Goal: Task Accomplishment & Management: Use online tool/utility

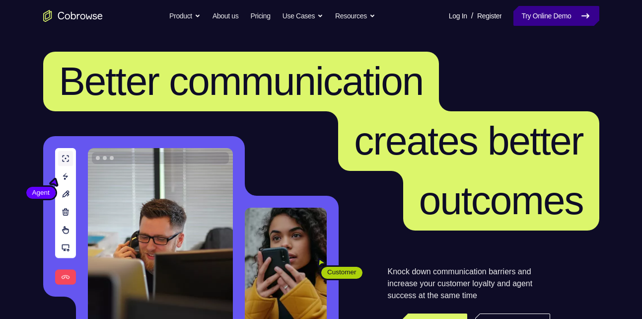
click at [547, 20] on link "Try Online Demo" at bounding box center [555, 16] width 85 height 20
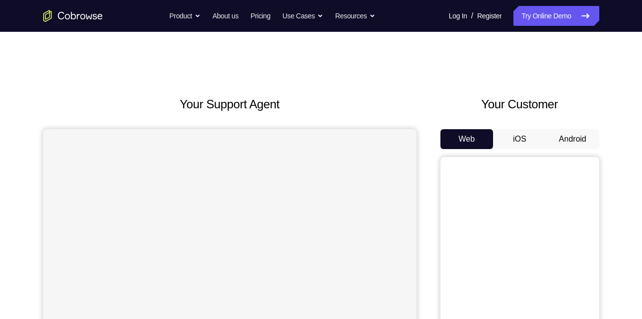
click at [565, 141] on button "Android" at bounding box center [572, 139] width 53 height 20
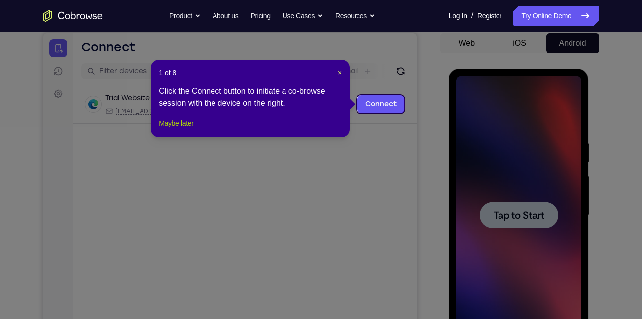
click at [184, 129] on button "Maybe later" at bounding box center [176, 123] width 34 height 12
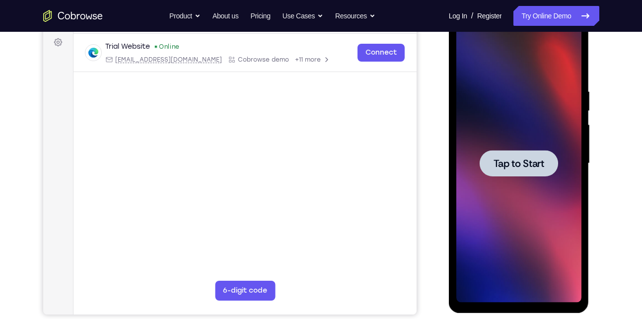
scroll to position [141, 0]
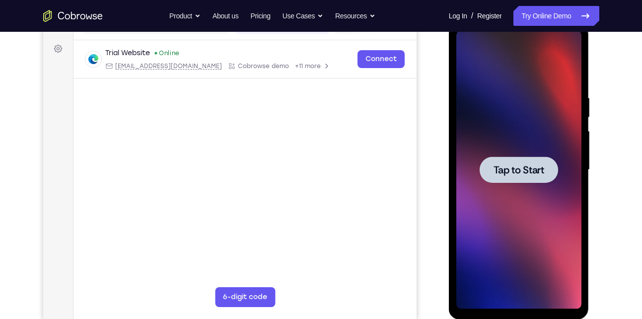
click at [522, 173] on span "Tap to Start" at bounding box center [518, 170] width 51 height 10
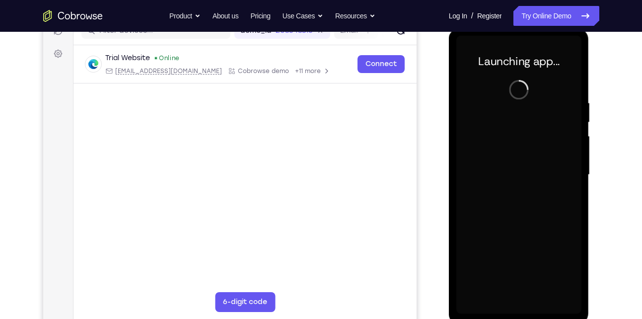
scroll to position [140, 0]
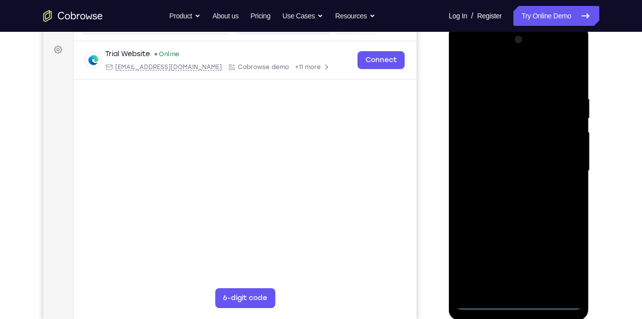
click at [514, 304] on div at bounding box center [518, 171] width 125 height 278
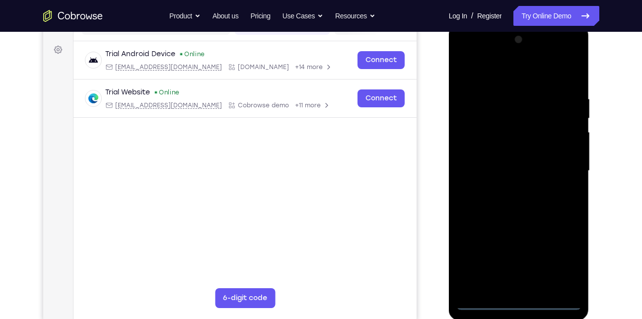
click at [569, 261] on div at bounding box center [518, 171] width 125 height 278
click at [479, 56] on div at bounding box center [518, 171] width 125 height 278
drag, startPoint x: 506, startPoint y: 81, endPoint x: 565, endPoint y: 166, distance: 103.4
click at [565, 166] on div at bounding box center [518, 171] width 125 height 278
click at [562, 165] on div at bounding box center [518, 171] width 125 height 278
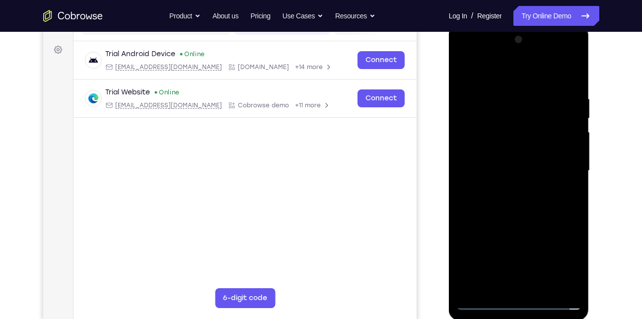
click at [511, 188] on div at bounding box center [518, 171] width 125 height 278
click at [503, 157] on div at bounding box center [518, 171] width 125 height 278
click at [501, 147] on div at bounding box center [518, 171] width 125 height 278
click at [524, 168] on div at bounding box center [518, 171] width 125 height 278
click at [515, 217] on div at bounding box center [518, 171] width 125 height 278
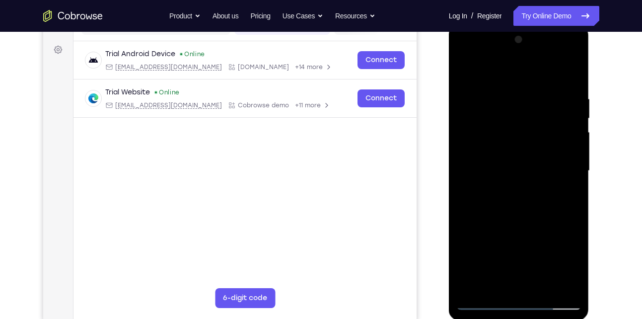
click at [504, 101] on div at bounding box center [518, 171] width 125 height 278
click at [556, 75] on div at bounding box center [518, 171] width 125 height 278
click at [566, 78] on div at bounding box center [518, 171] width 125 height 278
click at [570, 69] on div at bounding box center [518, 171] width 125 height 278
click at [464, 66] on div at bounding box center [518, 171] width 125 height 278
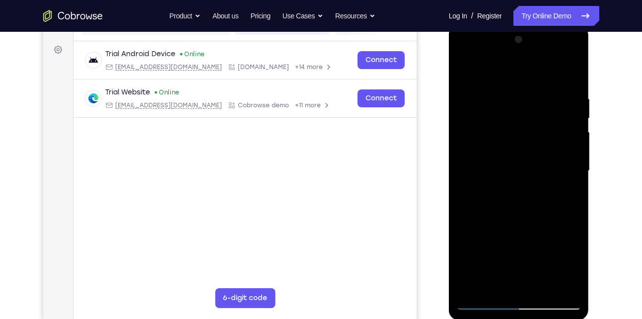
click at [536, 95] on div at bounding box center [518, 171] width 125 height 278
click at [481, 301] on div at bounding box center [518, 171] width 125 height 278
drag, startPoint x: 521, startPoint y: 199, endPoint x: 533, endPoint y: 87, distance: 112.3
click at [533, 87] on div at bounding box center [518, 171] width 125 height 278
drag, startPoint x: 509, startPoint y: 192, endPoint x: 551, endPoint y: 91, distance: 109.5
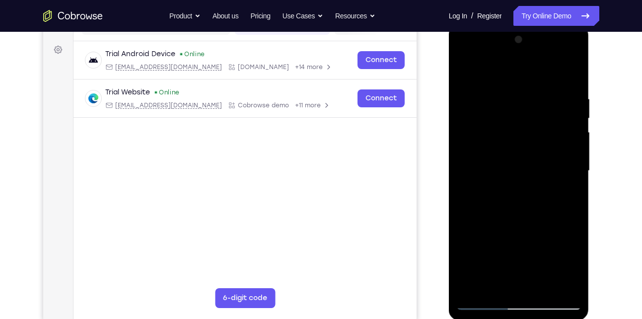
click at [551, 91] on div at bounding box center [518, 171] width 125 height 278
drag, startPoint x: 510, startPoint y: 229, endPoint x: 548, endPoint y: 102, distance: 132.8
click at [548, 102] on div at bounding box center [518, 171] width 125 height 278
drag, startPoint x: 497, startPoint y: 244, endPoint x: 520, endPoint y: 139, distance: 106.8
click at [520, 139] on div at bounding box center [518, 171] width 125 height 278
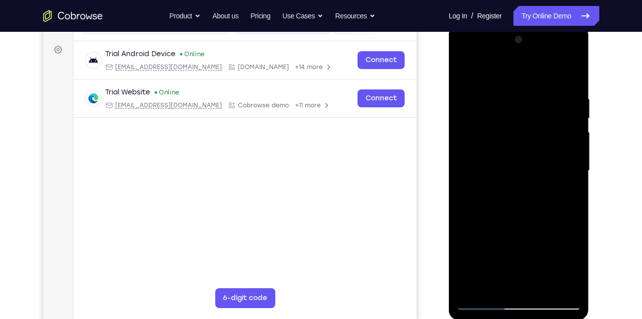
click at [565, 288] on div at bounding box center [518, 171] width 125 height 278
drag, startPoint x: 529, startPoint y: 254, endPoint x: 548, endPoint y: 182, distance: 74.7
click at [548, 182] on div at bounding box center [518, 171] width 125 height 278
drag, startPoint x: 530, startPoint y: 210, endPoint x: 543, endPoint y: 132, distance: 78.4
click at [543, 132] on div at bounding box center [518, 171] width 125 height 278
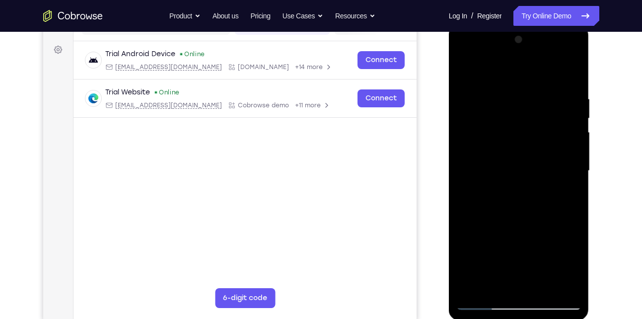
click at [471, 293] on div at bounding box center [518, 171] width 125 height 278
click at [472, 289] on div at bounding box center [518, 171] width 125 height 278
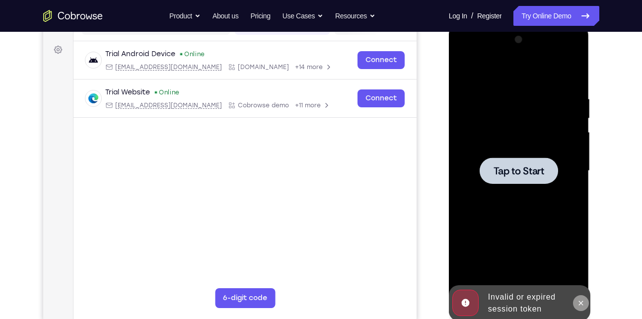
click at [575, 298] on button at bounding box center [581, 303] width 16 height 16
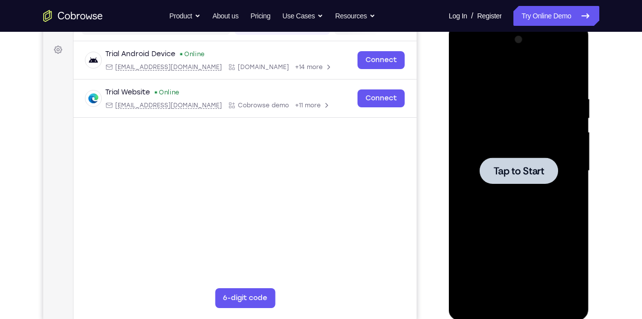
click at [507, 163] on div at bounding box center [518, 170] width 78 height 26
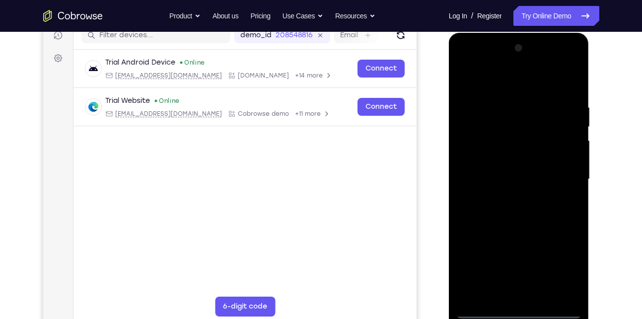
scroll to position [138, 0]
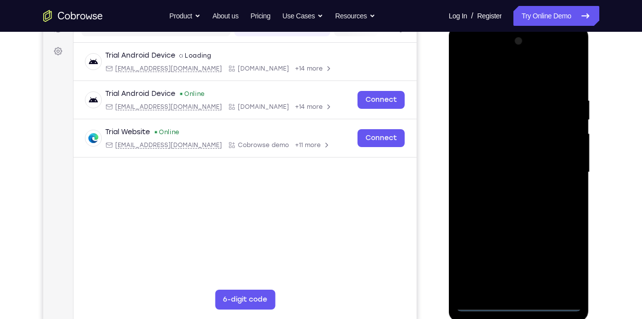
click at [521, 304] on div at bounding box center [518, 172] width 125 height 278
click at [562, 256] on div at bounding box center [518, 172] width 125 height 278
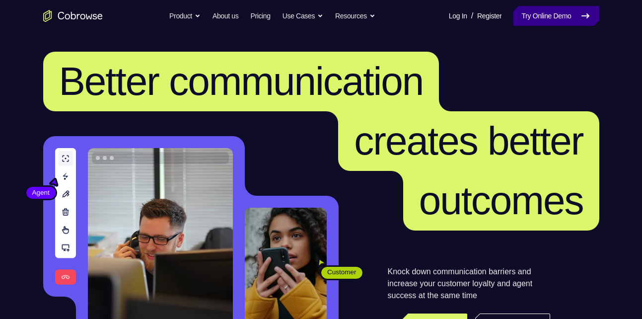
click at [542, 12] on link "Try Online Demo" at bounding box center [555, 16] width 85 height 20
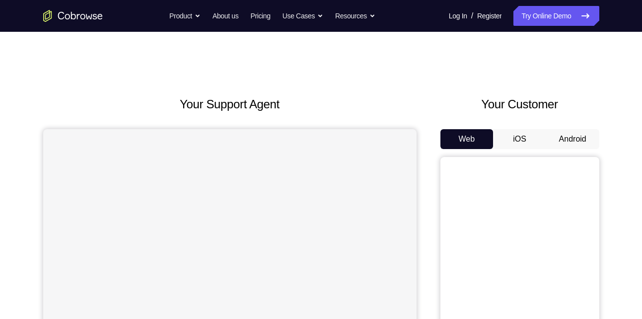
click at [549, 138] on button "Android" at bounding box center [572, 139] width 53 height 20
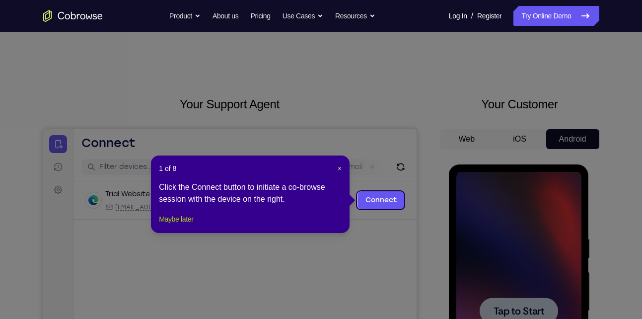
click at [193, 225] on button "Maybe later" at bounding box center [176, 219] width 34 height 12
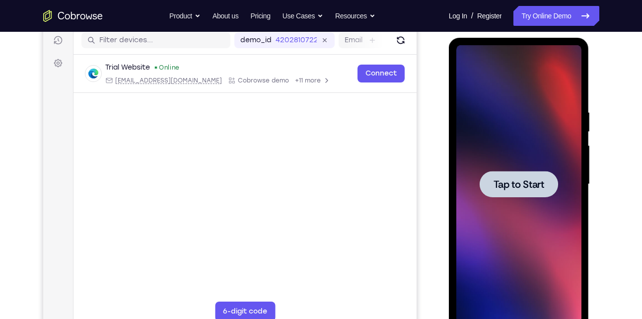
scroll to position [136, 0]
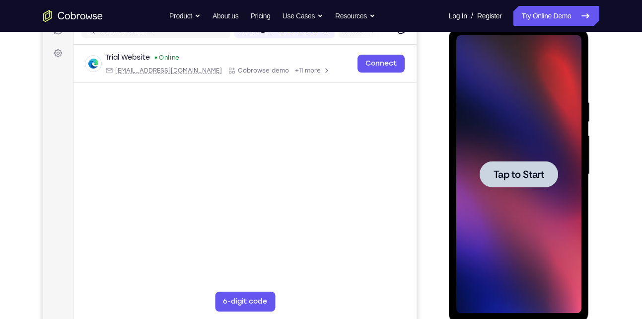
click at [524, 176] on span "Tap to Start" at bounding box center [518, 174] width 51 height 10
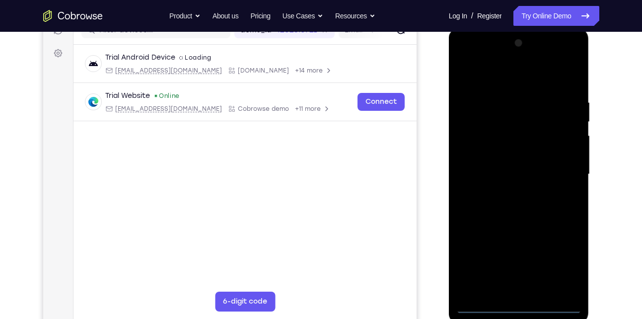
click at [513, 307] on div at bounding box center [518, 174] width 125 height 278
click at [558, 267] on div at bounding box center [518, 174] width 125 height 278
click at [574, 54] on div at bounding box center [518, 174] width 125 height 278
click at [521, 77] on div at bounding box center [518, 174] width 125 height 278
click at [510, 55] on div at bounding box center [518, 174] width 125 height 278
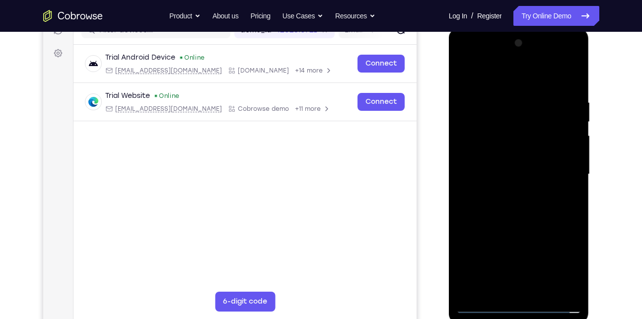
click at [508, 153] on div at bounding box center [518, 174] width 125 height 278
drag, startPoint x: 518, startPoint y: 225, endPoint x: 533, endPoint y: 138, distance: 87.8
click at [533, 138] on div at bounding box center [518, 174] width 125 height 278
drag, startPoint x: 502, startPoint y: 230, endPoint x: 532, endPoint y: 99, distance: 134.8
click at [532, 99] on div at bounding box center [518, 174] width 125 height 278
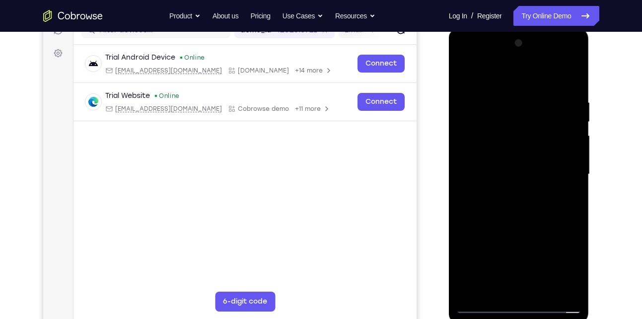
drag, startPoint x: 492, startPoint y: 194, endPoint x: 512, endPoint y: 116, distance: 79.9
drag, startPoint x: 63, startPoint y: 88, endPoint x: 617, endPoint y: 182, distance: 562.1
click at [617, 182] on div "Your Support Agent Your Customer Web iOS Android Next Steps We’d be happy to gi…" at bounding box center [320, 222] width 635 height 655
drag, startPoint x: 513, startPoint y: 186, endPoint x: 528, endPoint y: 118, distance: 69.5
click at [528, 118] on div at bounding box center [518, 174] width 125 height 278
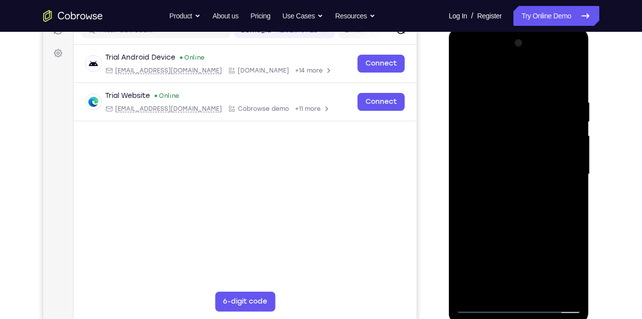
drag, startPoint x: 490, startPoint y: 215, endPoint x: 519, endPoint y: 140, distance: 80.9
drag, startPoint x: 70, startPoint y: 112, endPoint x: 611, endPoint y: 169, distance: 543.4
click at [611, 169] on div "Your Support Agent Your Customer Web iOS Android Next Steps We’d be happy to gi…" at bounding box center [320, 222] width 635 height 655
drag, startPoint x: 528, startPoint y: 210, endPoint x: 563, endPoint y: 88, distance: 127.1
drag, startPoint x: 115, startPoint y: 60, endPoint x: 608, endPoint y: 122, distance: 497.1
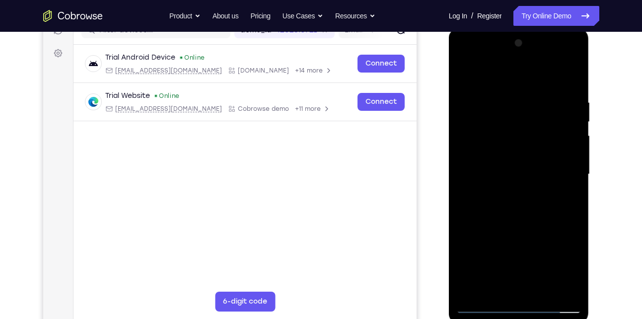
click at [608, 122] on div "Your Support Agent Your Customer Web iOS Android Next Steps We’d be happy to gi…" at bounding box center [320, 222] width 635 height 655
drag, startPoint x: 548, startPoint y: 200, endPoint x: 540, endPoint y: 112, distance: 88.7
drag, startPoint x: 91, startPoint y: 84, endPoint x: 600, endPoint y: 161, distance: 514.4
click at [600, 161] on div "Your Support Agent Your Customer Web iOS Android Next Steps We’d be happy to gi…" at bounding box center [320, 222] width 635 height 655
drag, startPoint x: 530, startPoint y: 237, endPoint x: 531, endPoint y: 128, distance: 109.2
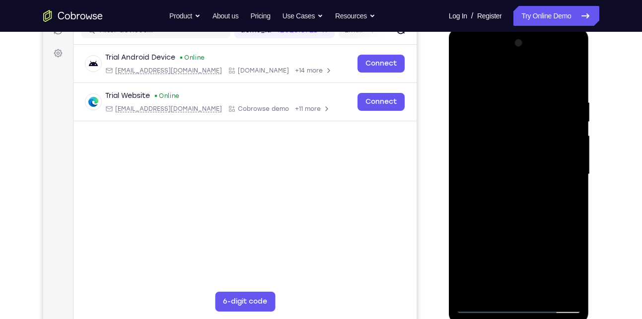
drag, startPoint x: 83, startPoint y: 100, endPoint x: 612, endPoint y: 180, distance: 535.5
click at [612, 180] on div "Your Support Agent Your Customer Web iOS Android Next Steps We’d be happy to gi…" at bounding box center [320, 222] width 635 height 655
drag, startPoint x: 508, startPoint y: 209, endPoint x: 519, endPoint y: 134, distance: 75.7
click at [519, 134] on div at bounding box center [518, 174] width 125 height 278
drag, startPoint x: 497, startPoint y: 215, endPoint x: 522, endPoint y: 125, distance: 93.3
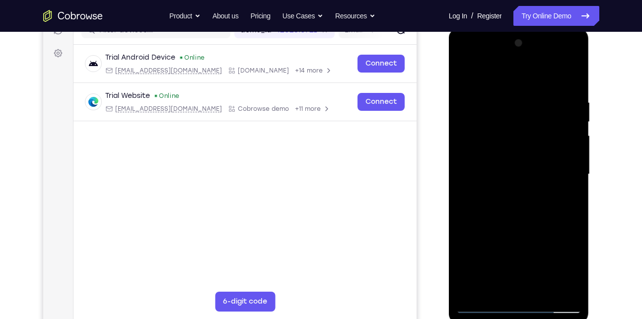
drag, startPoint x: 73, startPoint y: 97, endPoint x: 609, endPoint y: 165, distance: 540.2
click at [609, 165] on div "Your Support Agent Your Customer Web iOS Android Next Steps We’d be happy to gi…" at bounding box center [320, 222] width 635 height 655
drag, startPoint x: 510, startPoint y: 214, endPoint x: 509, endPoint y: 138, distance: 75.9
click at [509, 138] on div at bounding box center [518, 174] width 125 height 278
click at [572, 288] on div at bounding box center [518, 174] width 125 height 278
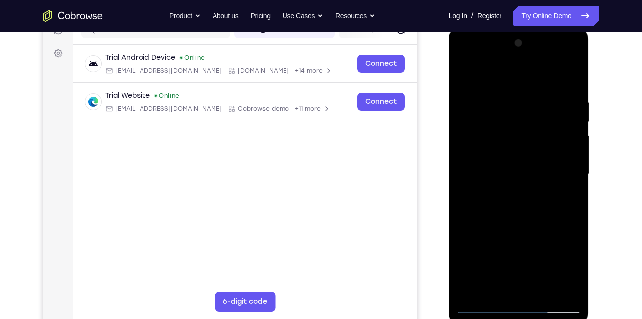
drag, startPoint x: 522, startPoint y: 199, endPoint x: 539, endPoint y: 50, distance: 150.4
click at [539, 50] on div at bounding box center [518, 174] width 125 height 278
drag, startPoint x: 511, startPoint y: 232, endPoint x: 526, endPoint y: 163, distance: 70.6
click at [526, 163] on div at bounding box center [518, 174] width 125 height 278
drag, startPoint x: 510, startPoint y: 220, endPoint x: 522, endPoint y: 105, distance: 115.7
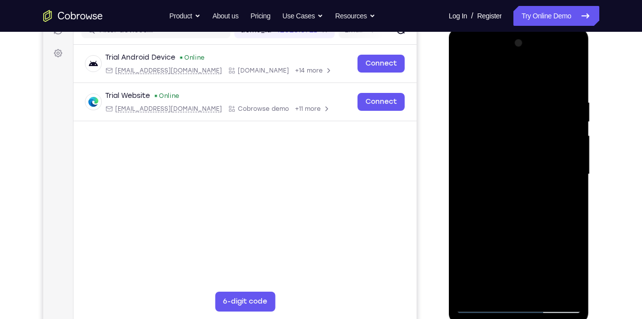
click at [522, 105] on div at bounding box center [518, 174] width 125 height 278
drag, startPoint x: 514, startPoint y: 205, endPoint x: 547, endPoint y: 124, distance: 87.9
drag, startPoint x: 98, startPoint y: 96, endPoint x: 623, endPoint y: 155, distance: 527.8
click at [623, 155] on div "Your Support Agent Your Customer Web iOS Android Next Steps We’d be happy to gi…" at bounding box center [320, 222] width 635 height 655
drag, startPoint x: 495, startPoint y: 222, endPoint x: 500, endPoint y: 165, distance: 57.3
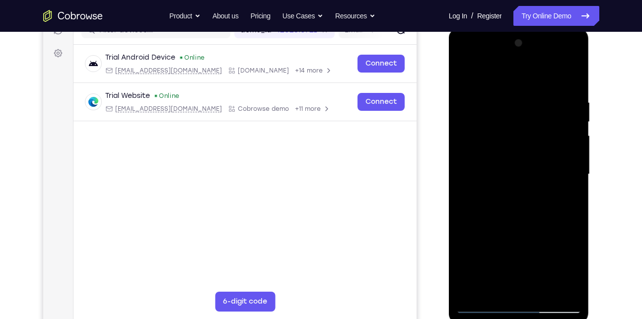
click at [500, 165] on div at bounding box center [518, 174] width 125 height 278
click at [535, 122] on div at bounding box center [518, 174] width 125 height 278
click at [518, 169] on div at bounding box center [518, 174] width 125 height 278
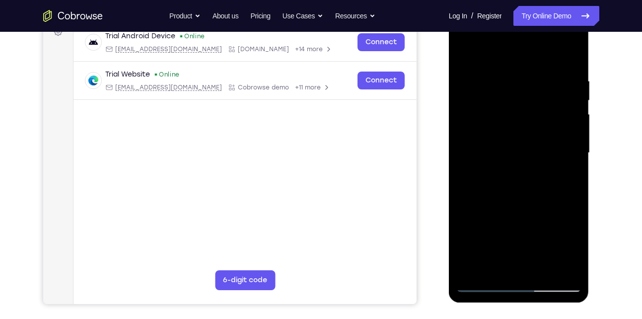
scroll to position [159, 0]
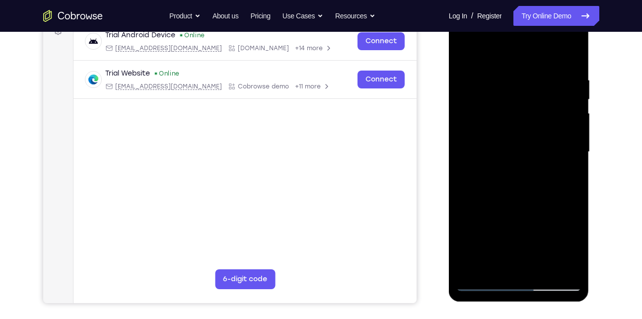
click at [464, 194] on div at bounding box center [518, 152] width 125 height 278
click at [465, 191] on div at bounding box center [518, 152] width 125 height 278
click at [465, 194] on div at bounding box center [518, 152] width 125 height 278
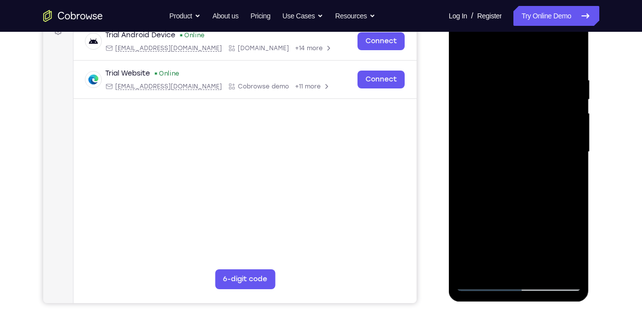
click at [492, 169] on div at bounding box center [518, 152] width 125 height 278
click at [473, 194] on div at bounding box center [518, 152] width 125 height 278
click at [476, 194] on div at bounding box center [518, 152] width 125 height 278
click at [489, 169] on div at bounding box center [518, 152] width 125 height 278
click at [483, 194] on div at bounding box center [518, 152] width 125 height 278
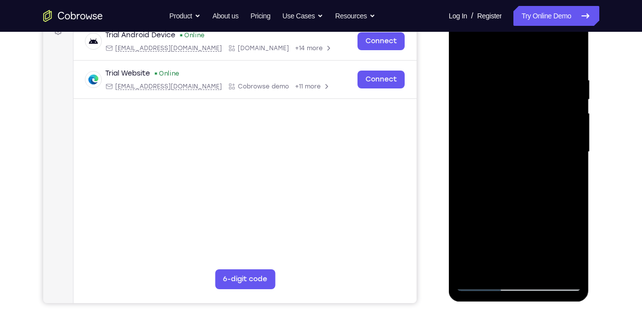
click at [485, 194] on div at bounding box center [518, 152] width 125 height 278
click at [506, 161] on div at bounding box center [518, 152] width 125 height 278
click at [500, 194] on div at bounding box center [518, 152] width 125 height 278
click at [509, 195] on div at bounding box center [518, 152] width 125 height 278
click at [518, 195] on div at bounding box center [518, 152] width 125 height 278
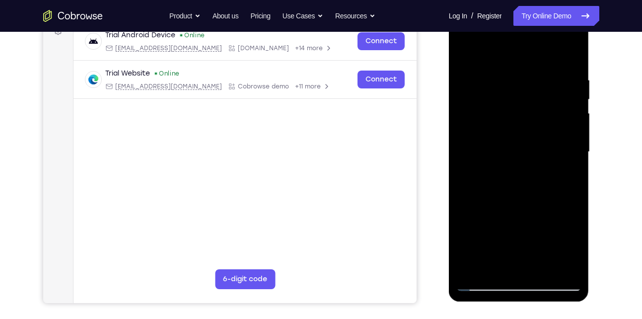
click at [530, 182] on div at bounding box center [518, 152] width 125 height 278
click at [533, 194] on div at bounding box center [518, 152] width 125 height 278
click at [551, 168] on div at bounding box center [518, 152] width 125 height 278
click at [561, 195] on div at bounding box center [518, 152] width 125 height 278
click at [568, 195] on div at bounding box center [518, 152] width 125 height 278
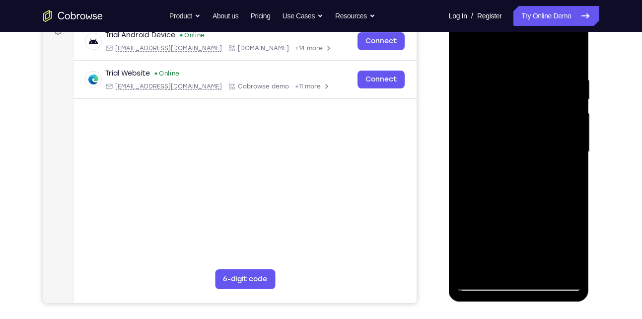
click at [564, 195] on div at bounding box center [518, 152] width 125 height 278
click at [469, 199] on div at bounding box center [518, 152] width 125 height 278
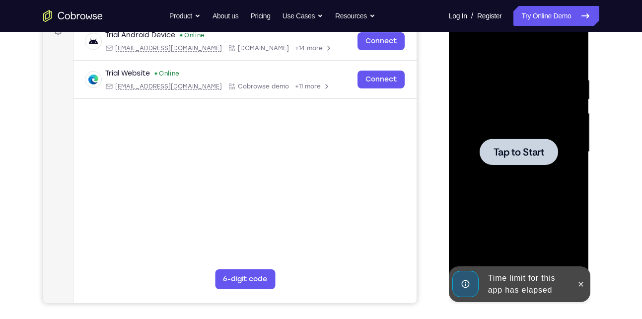
click at [520, 156] on span "Tap to Start" at bounding box center [518, 152] width 51 height 10
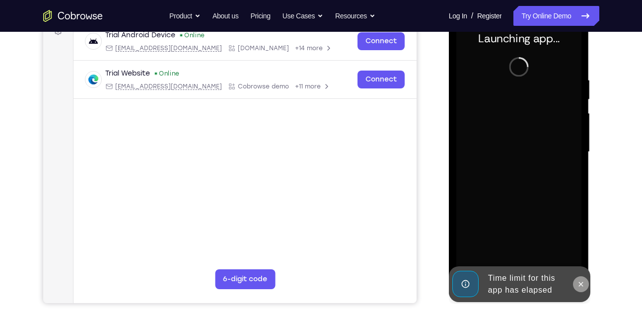
click at [579, 285] on icon at bounding box center [581, 283] width 4 height 4
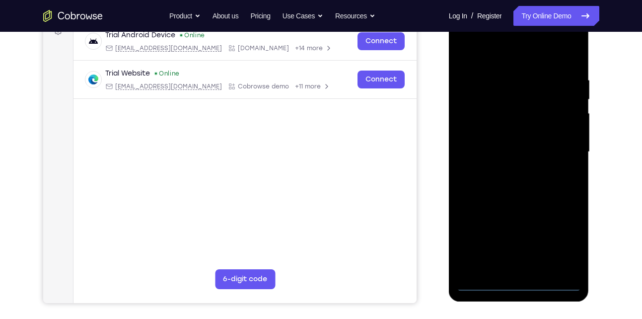
scroll to position [145, 0]
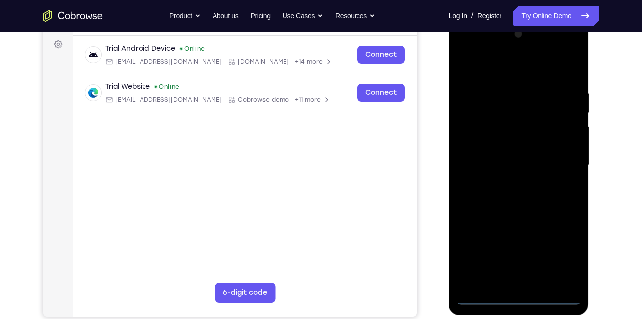
click at [521, 301] on div at bounding box center [518, 165] width 125 height 278
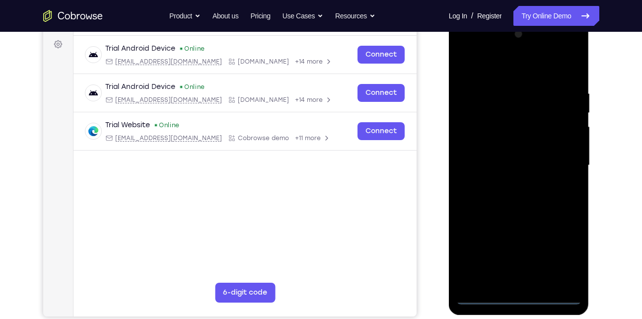
click at [563, 248] on div at bounding box center [518, 165] width 125 height 278
click at [572, 50] on div at bounding box center [518, 165] width 125 height 278
click at [524, 62] on div at bounding box center [518, 165] width 125 height 278
click at [502, 51] on div at bounding box center [518, 165] width 125 height 278
click at [521, 147] on div at bounding box center [518, 165] width 125 height 278
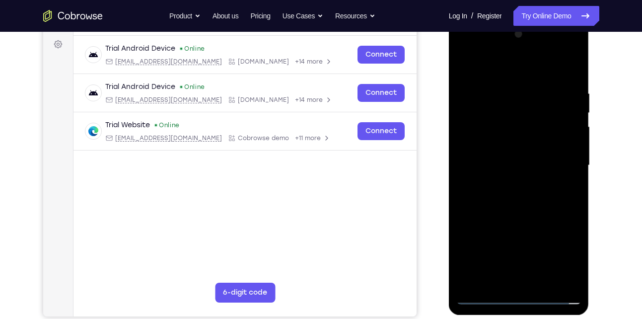
click at [569, 109] on div at bounding box center [518, 165] width 125 height 278
drag, startPoint x: 552, startPoint y: 224, endPoint x: 551, endPoint y: 153, distance: 70.5
click at [551, 153] on div at bounding box center [518, 165] width 125 height 278
click at [573, 281] on div at bounding box center [518, 165] width 125 height 278
drag, startPoint x: 539, startPoint y: 232, endPoint x: 544, endPoint y: 146, distance: 86.5
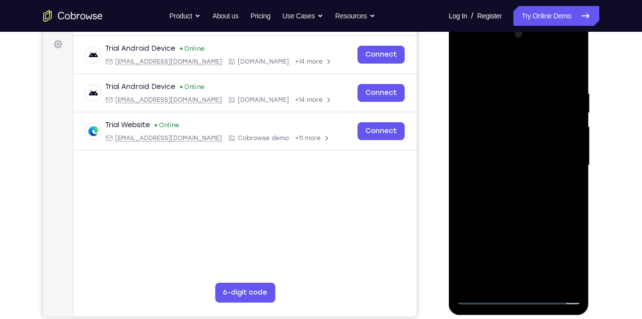
click at [544, 146] on div at bounding box center [518, 165] width 125 height 278
drag, startPoint x: 516, startPoint y: 198, endPoint x: 516, endPoint y: 122, distance: 75.9
click at [516, 122] on div at bounding box center [518, 165] width 125 height 278
drag, startPoint x: 538, startPoint y: 220, endPoint x: 542, endPoint y: 116, distance: 104.8
click at [542, 116] on div at bounding box center [518, 165] width 125 height 278
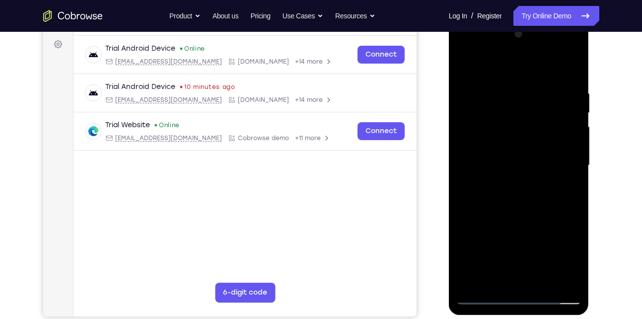
drag, startPoint x: 520, startPoint y: 236, endPoint x: 530, endPoint y: 139, distance: 96.9
click at [530, 139] on div at bounding box center [518, 165] width 125 height 278
drag, startPoint x: 491, startPoint y: 185, endPoint x: 557, endPoint y: 181, distance: 66.1
click at [557, 181] on div at bounding box center [518, 165] width 125 height 278
drag, startPoint x: 515, startPoint y: 210, endPoint x: 523, endPoint y: 107, distance: 103.0
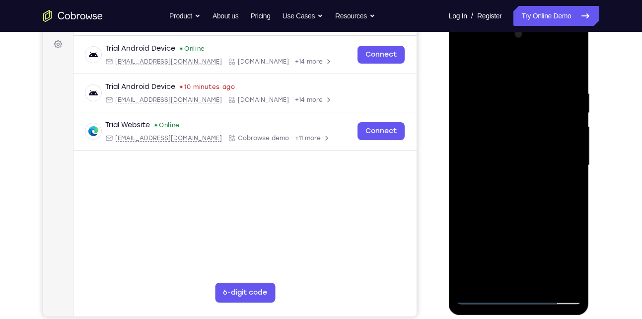
click at [523, 107] on div at bounding box center [518, 165] width 125 height 278
drag, startPoint x: 512, startPoint y: 194, endPoint x: 523, endPoint y: 102, distance: 92.5
click at [523, 102] on div at bounding box center [518, 165] width 125 height 278
drag, startPoint x: 515, startPoint y: 204, endPoint x: 526, endPoint y: 111, distance: 93.9
click at [526, 111] on div at bounding box center [518, 165] width 125 height 278
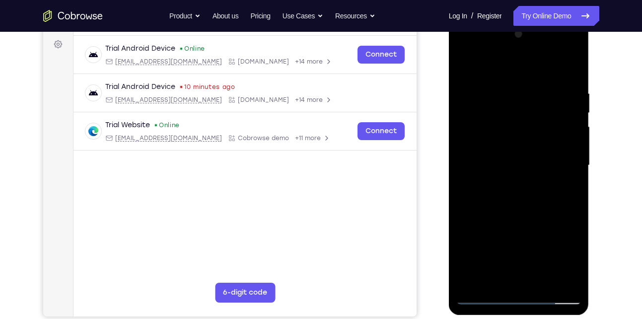
drag, startPoint x: 509, startPoint y: 193, endPoint x: 509, endPoint y: 140, distance: 52.6
click at [509, 140] on div at bounding box center [518, 165] width 125 height 278
drag, startPoint x: 503, startPoint y: 216, endPoint x: 515, endPoint y: 167, distance: 50.6
click at [515, 167] on div at bounding box center [518, 165] width 125 height 278
drag, startPoint x: 508, startPoint y: 207, endPoint x: 524, endPoint y: 117, distance: 92.1
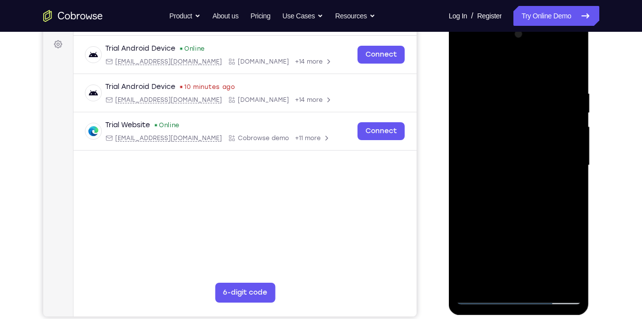
drag, startPoint x: 75, startPoint y: 98, endPoint x: 609, endPoint y: 181, distance: 540.4
click at [609, 181] on div "Your Support Agent Your Customer Web iOS Android Next Steps We’d be happy to gi…" at bounding box center [320, 213] width 635 height 655
drag, startPoint x: 529, startPoint y: 183, endPoint x: 544, endPoint y: 86, distance: 98.0
drag, startPoint x: 96, startPoint y: 67, endPoint x: 620, endPoint y: 146, distance: 530.4
click at [620, 146] on div "Your Support Agent Your Customer Web iOS Android Next Steps We’d be happy to gi…" at bounding box center [320, 213] width 635 height 655
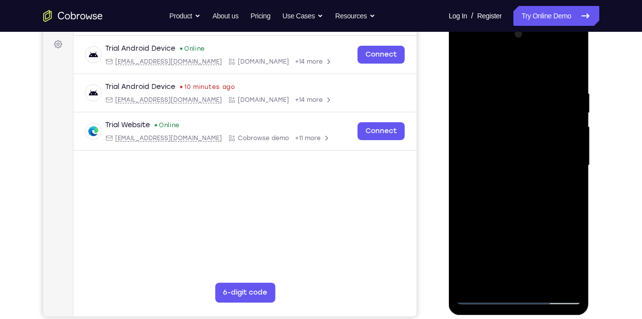
drag, startPoint x: 558, startPoint y: 196, endPoint x: 558, endPoint y: 153, distance: 42.2
click at [558, 153] on div at bounding box center [518, 165] width 125 height 278
drag, startPoint x: 535, startPoint y: 205, endPoint x: 535, endPoint y: 117, distance: 87.8
click at [535, 117] on div at bounding box center [518, 165] width 125 height 278
click at [523, 87] on div at bounding box center [518, 165] width 125 height 278
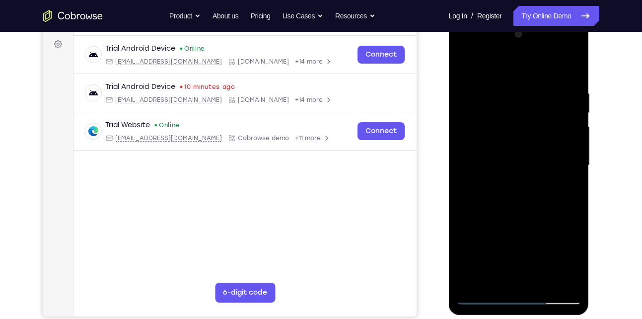
click at [517, 165] on div at bounding box center [518, 165] width 125 height 278
click at [518, 182] on div at bounding box center [518, 165] width 125 height 278
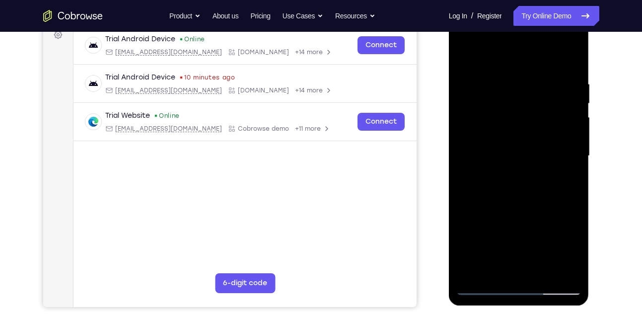
scroll to position [154, 0]
click at [506, 184] on div at bounding box center [518, 156] width 125 height 278
click at [470, 198] on div at bounding box center [518, 156] width 125 height 278
click at [477, 198] on div at bounding box center [518, 156] width 125 height 278
click at [490, 199] on div at bounding box center [518, 156] width 125 height 278
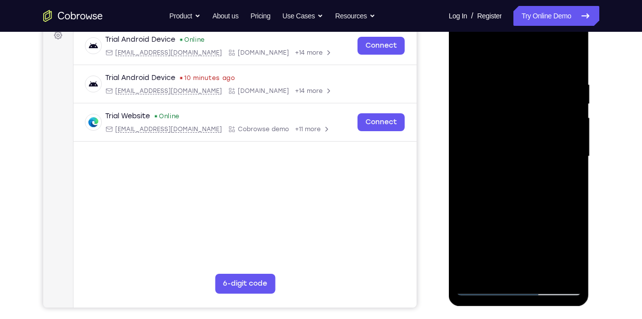
drag, startPoint x: 487, startPoint y: 192, endPoint x: 496, endPoint y: 117, distance: 75.5
click at [496, 117] on div at bounding box center [518, 156] width 125 height 278
drag, startPoint x: 502, startPoint y: 206, endPoint x: 526, endPoint y: 95, distance: 113.8
click at [526, 95] on div at bounding box center [518, 156] width 125 height 278
drag, startPoint x: 519, startPoint y: 182, endPoint x: 530, endPoint y: 99, distance: 83.2
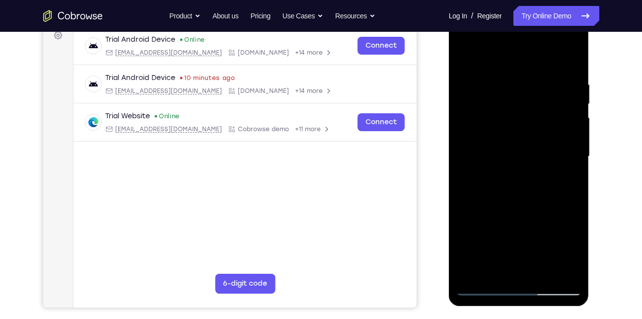
click at [530, 99] on div at bounding box center [518, 156] width 125 height 278
drag, startPoint x: 518, startPoint y: 178, endPoint x: 531, endPoint y: 105, distance: 73.8
click at [531, 105] on div at bounding box center [518, 156] width 125 height 278
drag, startPoint x: 525, startPoint y: 198, endPoint x: 537, endPoint y: 131, distance: 68.2
drag, startPoint x: 89, startPoint y: 121, endPoint x: 429, endPoint y: 181, distance: 345.8
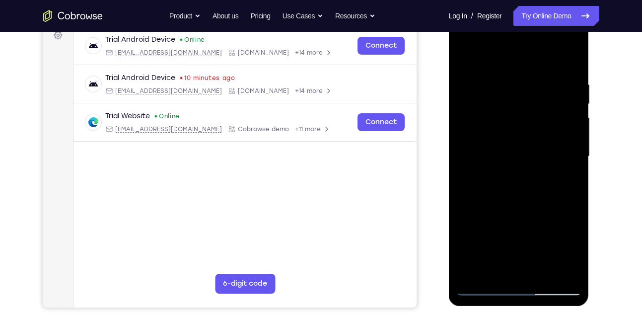
click at [429, 181] on div "Your Support Agent Your Customer Web iOS Android" at bounding box center [321, 124] width 556 height 367
drag, startPoint x: 501, startPoint y: 212, endPoint x: 516, endPoint y: 131, distance: 82.7
click at [516, 131] on div at bounding box center [518, 156] width 125 height 278
drag, startPoint x: 519, startPoint y: 188, endPoint x: 537, endPoint y: 121, distance: 69.9
click at [537, 121] on div at bounding box center [518, 156] width 125 height 278
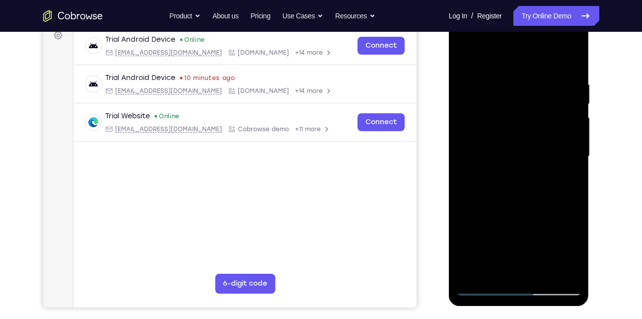
drag, startPoint x: 539, startPoint y: 192, endPoint x: 557, endPoint y: 122, distance: 72.1
click at [557, 122] on div at bounding box center [518, 156] width 125 height 278
drag, startPoint x: 546, startPoint y: 187, endPoint x: 566, endPoint y: 104, distance: 85.7
click at [566, 104] on div at bounding box center [518, 156] width 125 height 278
click at [534, 141] on div at bounding box center [518, 156] width 125 height 278
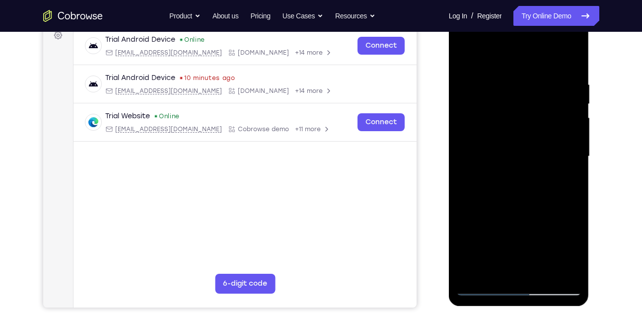
click at [534, 141] on div at bounding box center [518, 156] width 125 height 278
click at [514, 145] on div at bounding box center [518, 156] width 125 height 278
click at [524, 180] on div at bounding box center [518, 156] width 125 height 278
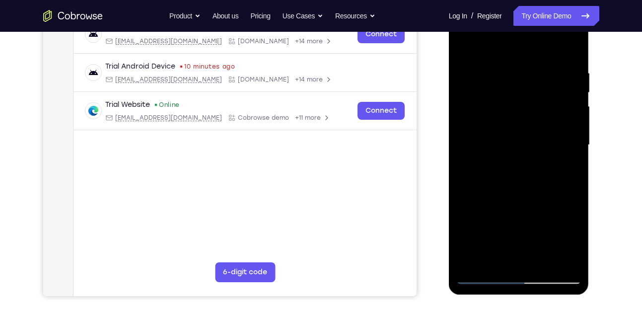
scroll to position [165, 0]
click at [506, 181] on div at bounding box center [518, 145] width 125 height 278
click at [473, 188] on div at bounding box center [518, 145] width 125 height 278
click at [475, 187] on div at bounding box center [518, 145] width 125 height 278
click at [466, 186] on div at bounding box center [518, 145] width 125 height 278
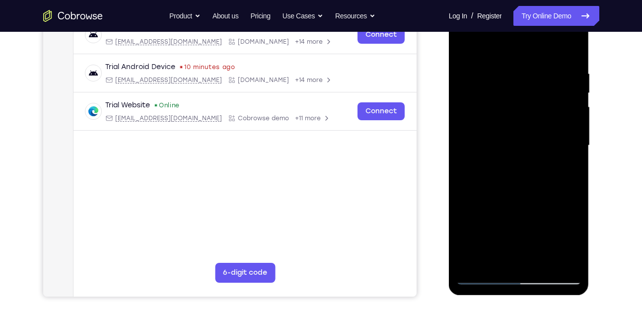
click at [467, 187] on div at bounding box center [518, 145] width 125 height 278
click at [476, 176] on div at bounding box center [518, 145] width 125 height 278
click at [469, 187] on div at bounding box center [518, 145] width 125 height 278
click at [470, 187] on div at bounding box center [518, 145] width 125 height 278
click at [472, 186] on div at bounding box center [518, 145] width 125 height 278
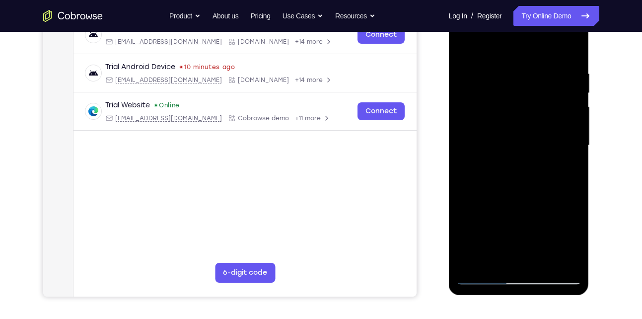
click at [473, 187] on div at bounding box center [518, 145] width 125 height 278
click at [475, 187] on div at bounding box center [518, 145] width 125 height 278
click at [476, 187] on div at bounding box center [518, 145] width 125 height 278
click at [477, 187] on div at bounding box center [518, 145] width 125 height 278
click at [475, 187] on div at bounding box center [518, 145] width 125 height 278
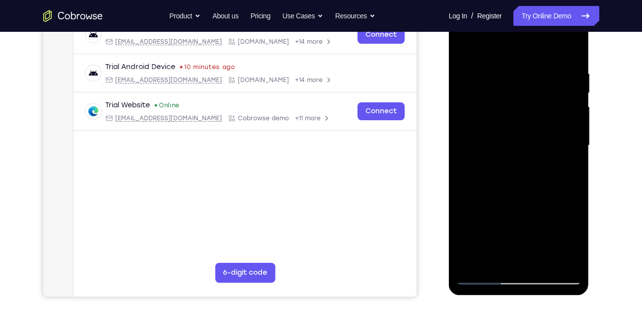
click at [476, 187] on div at bounding box center [518, 145] width 125 height 278
click at [477, 187] on div at bounding box center [518, 145] width 125 height 278
click at [490, 166] on div at bounding box center [518, 145] width 125 height 278
click at [481, 187] on div at bounding box center [518, 145] width 125 height 278
click at [492, 181] on div at bounding box center [518, 145] width 125 height 278
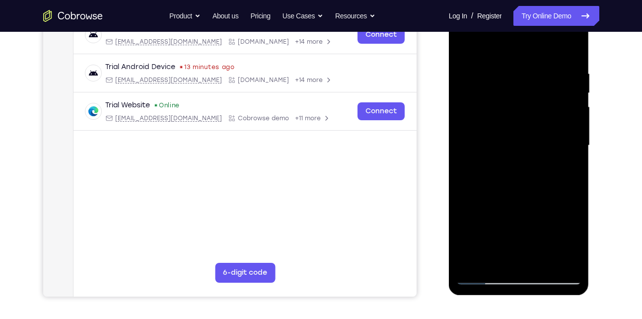
click at [483, 186] on div at bounding box center [518, 145] width 125 height 278
click at [485, 187] on div at bounding box center [518, 145] width 125 height 278
click at [489, 187] on div at bounding box center [518, 145] width 125 height 278
click at [499, 186] on div at bounding box center [518, 145] width 125 height 278
click at [505, 187] on div at bounding box center [518, 145] width 125 height 278
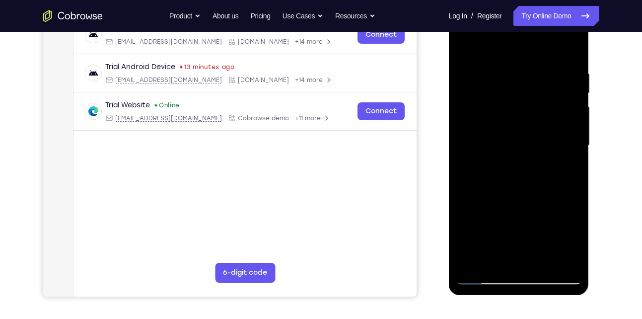
click at [508, 186] on div at bounding box center [518, 145] width 125 height 278
click at [512, 187] on div at bounding box center [518, 145] width 125 height 278
click at [517, 187] on div at bounding box center [518, 145] width 125 height 278
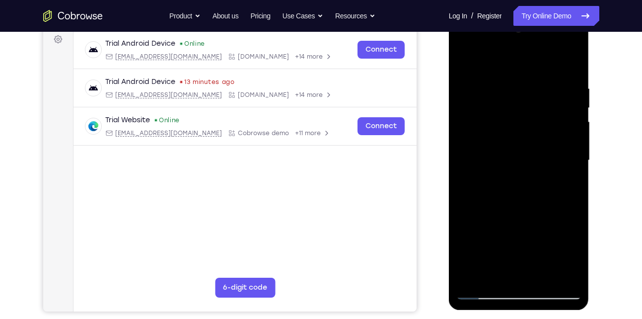
scroll to position [158, 0]
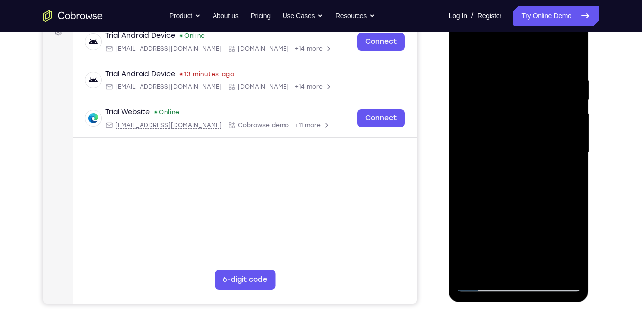
click at [530, 193] on div at bounding box center [518, 152] width 125 height 278
click at [531, 194] on div at bounding box center [518, 152] width 125 height 278
click at [546, 194] on div at bounding box center [518, 152] width 125 height 278
click at [549, 194] on div at bounding box center [518, 152] width 125 height 278
click at [560, 194] on div at bounding box center [518, 152] width 125 height 278
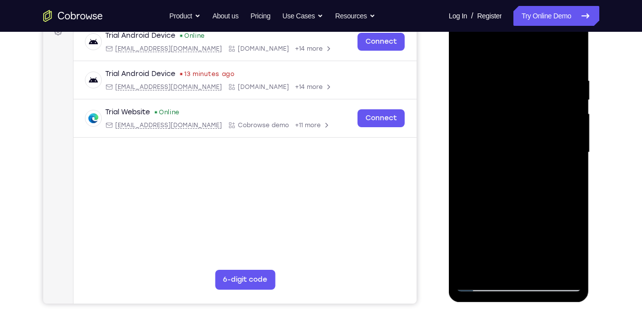
click at [564, 193] on div at bounding box center [518, 152] width 125 height 278
click at [567, 194] on div at bounding box center [518, 152] width 125 height 278
click at [569, 194] on div at bounding box center [518, 152] width 125 height 278
click at [571, 194] on div at bounding box center [518, 152] width 125 height 278
click at [572, 194] on div at bounding box center [518, 152] width 125 height 278
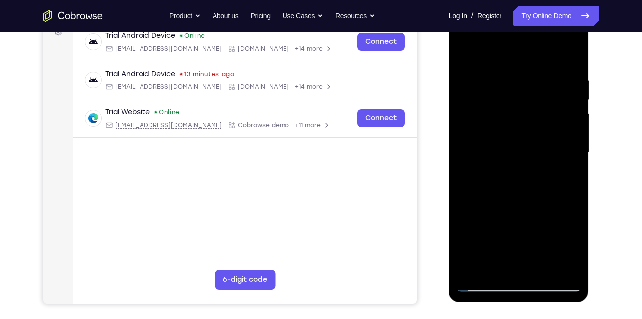
click at [570, 194] on div at bounding box center [518, 152] width 125 height 278
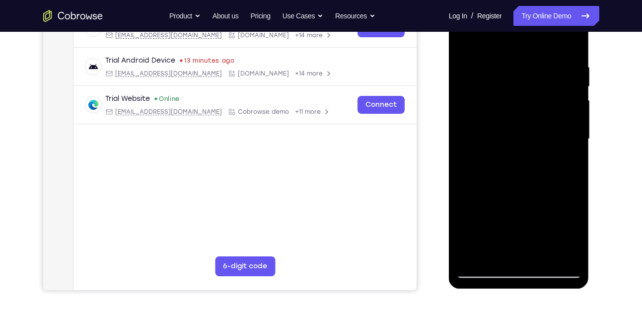
scroll to position [172, 0]
click at [546, 175] on div at bounding box center [518, 139] width 125 height 278
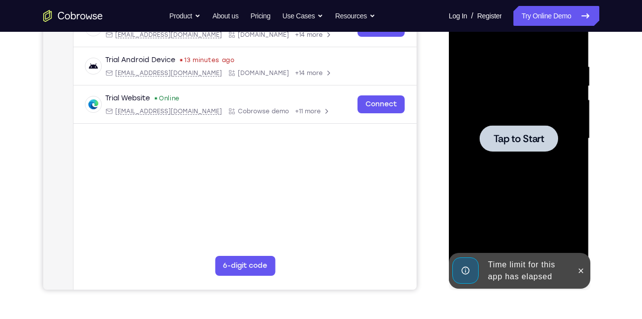
click at [521, 141] on span "Tap to Start" at bounding box center [518, 138] width 51 height 10
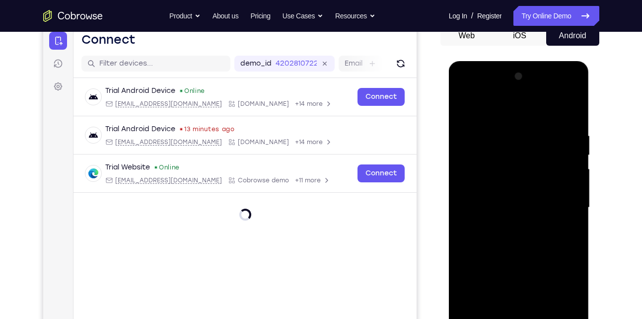
scroll to position [207, 0]
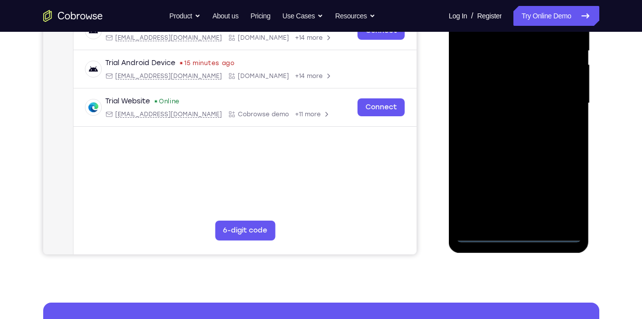
click at [523, 240] on div at bounding box center [518, 103] width 125 height 278
click at [567, 195] on div at bounding box center [518, 103] width 125 height 278
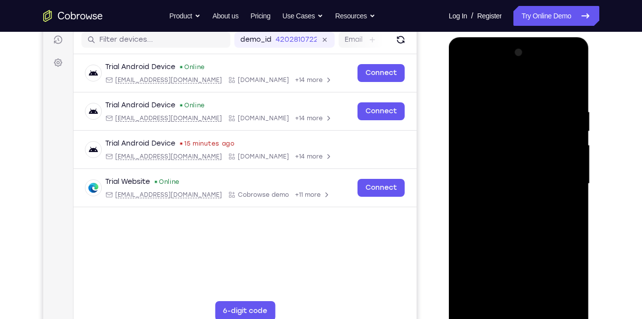
scroll to position [62, 0]
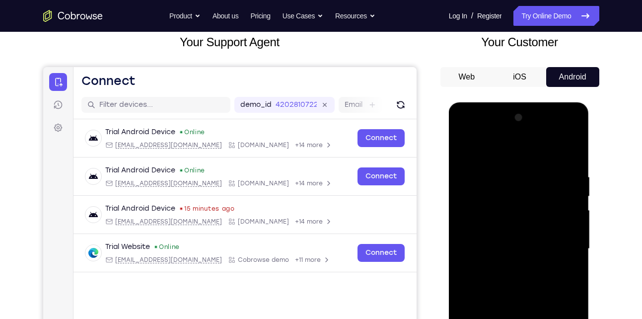
click at [570, 132] on div at bounding box center [518, 249] width 125 height 278
click at [533, 149] on div at bounding box center [518, 249] width 125 height 278
click at [493, 136] on div at bounding box center [518, 249] width 125 height 278
drag, startPoint x: 514, startPoint y: 219, endPoint x: 507, endPoint y: 150, distance: 68.8
click at [507, 150] on div at bounding box center [518, 249] width 125 height 278
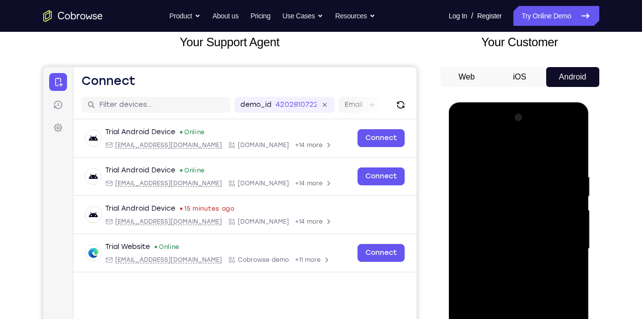
drag, startPoint x: 504, startPoint y: 231, endPoint x: 511, endPoint y: 183, distance: 48.6
click at [511, 183] on div at bounding box center [518, 249] width 125 height 278
drag, startPoint x: 507, startPoint y: 192, endPoint x: 495, endPoint y: 245, distance: 54.9
click at [495, 245] on div at bounding box center [518, 249] width 125 height 278
drag, startPoint x: 491, startPoint y: 226, endPoint x: 513, endPoint y: 132, distance: 96.4
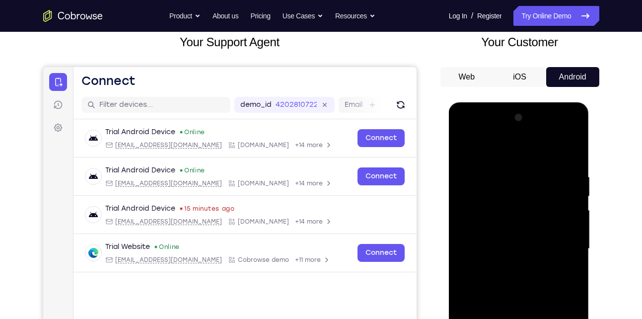
click at [513, 132] on div at bounding box center [518, 249] width 125 height 278
drag, startPoint x: 506, startPoint y: 206, endPoint x: 523, endPoint y: 143, distance: 64.8
click at [523, 143] on div at bounding box center [518, 249] width 125 height 278
drag, startPoint x: 510, startPoint y: 230, endPoint x: 522, endPoint y: 156, distance: 75.5
click at [522, 156] on div at bounding box center [518, 249] width 125 height 278
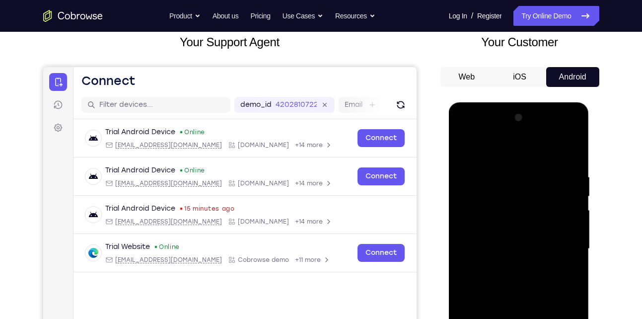
drag, startPoint x: 503, startPoint y: 245, endPoint x: 523, endPoint y: 185, distance: 63.1
drag, startPoint x: 523, startPoint y: 185, endPoint x: 563, endPoint y: 173, distance: 41.9
click at [563, 173] on div at bounding box center [518, 249] width 125 height 278
click at [580, 180] on div at bounding box center [518, 249] width 125 height 278
drag, startPoint x: 577, startPoint y: 181, endPoint x: 584, endPoint y: 195, distance: 15.3
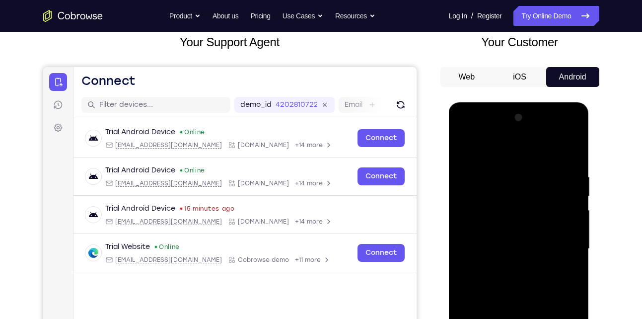
click at [584, 195] on div at bounding box center [519, 250] width 140 height 296
click at [578, 197] on div at bounding box center [518, 249] width 125 height 278
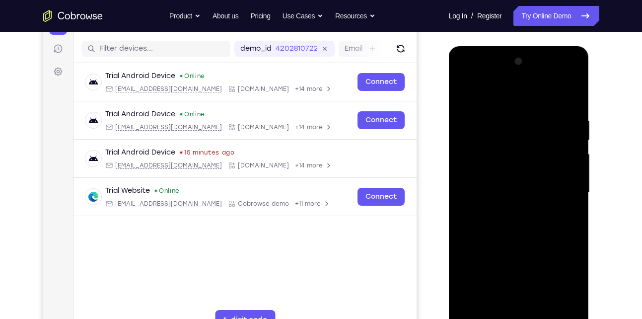
scroll to position [133, 0]
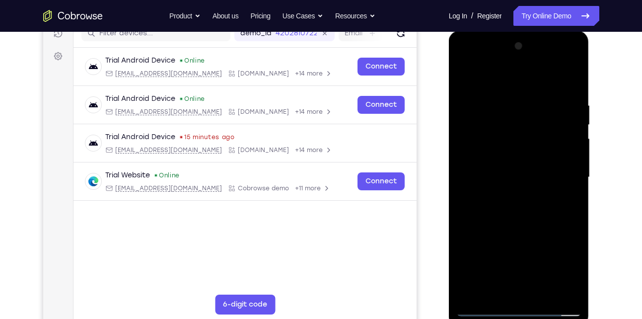
drag, startPoint x: 526, startPoint y: 200, endPoint x: 529, endPoint y: 132, distance: 68.1
click at [529, 132] on div at bounding box center [518, 177] width 125 height 278
drag, startPoint x: 509, startPoint y: 191, endPoint x: 519, endPoint y: 130, distance: 61.8
click at [519, 130] on div at bounding box center [518, 177] width 125 height 278
drag, startPoint x: 513, startPoint y: 193, endPoint x: 527, endPoint y: 113, distance: 81.0
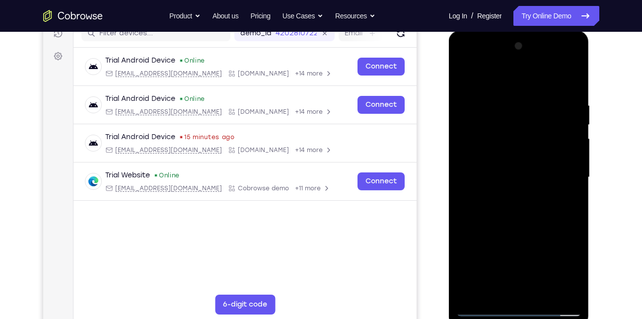
click at [527, 113] on div at bounding box center [518, 177] width 125 height 278
drag, startPoint x: 527, startPoint y: 113, endPoint x: 518, endPoint y: 258, distance: 144.7
click at [518, 258] on div at bounding box center [518, 177] width 125 height 278
drag, startPoint x: 519, startPoint y: 163, endPoint x: 528, endPoint y: 287, distance: 124.5
click at [528, 287] on div at bounding box center [518, 177] width 125 height 278
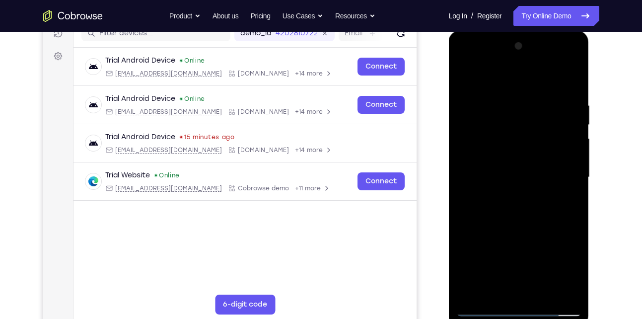
drag, startPoint x: 524, startPoint y: 193, endPoint x: 523, endPoint y: 287, distance: 94.8
click at [523, 287] on div at bounding box center [518, 177] width 125 height 278
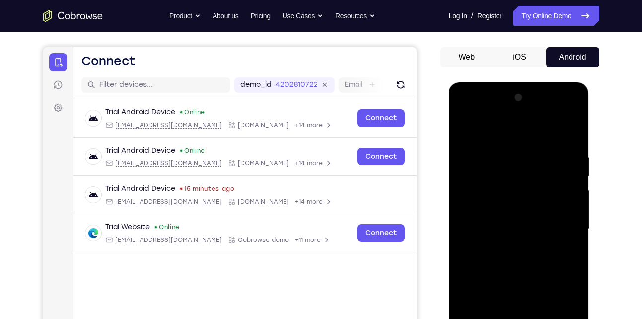
scroll to position [83, 0]
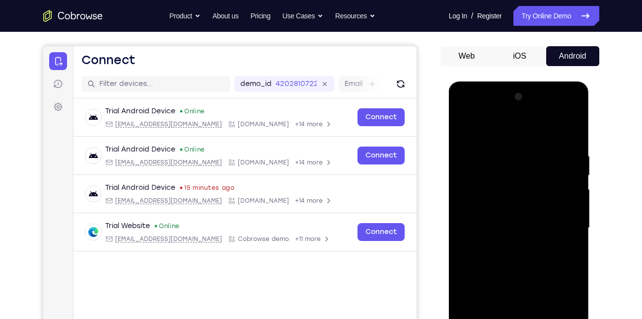
drag, startPoint x: 528, startPoint y: 241, endPoint x: 513, endPoint y: 263, distance: 25.7
click at [513, 263] on div at bounding box center [518, 228] width 125 height 278
click at [484, 154] on div at bounding box center [518, 228] width 125 height 278
click at [477, 141] on div at bounding box center [518, 228] width 125 height 278
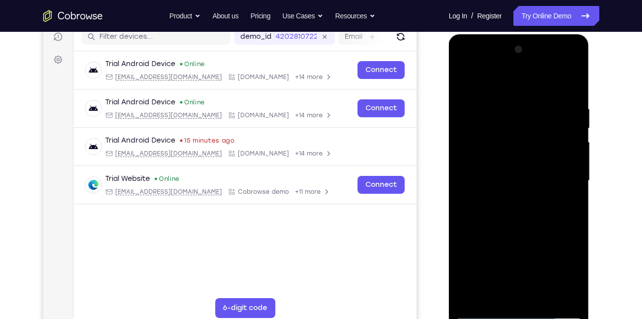
scroll to position [132, 0]
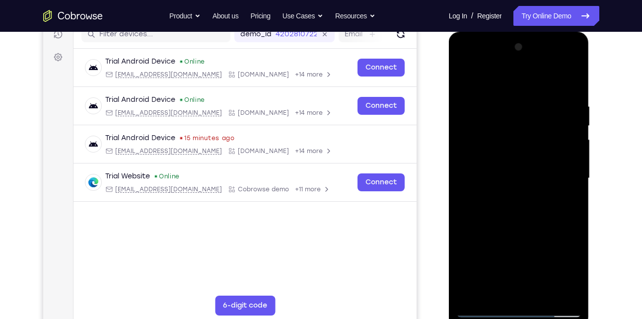
click at [513, 237] on div at bounding box center [518, 178] width 125 height 278
click at [508, 241] on div at bounding box center [518, 178] width 125 height 278
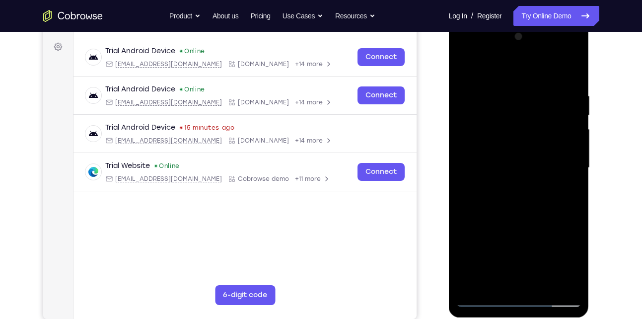
scroll to position [144, 0]
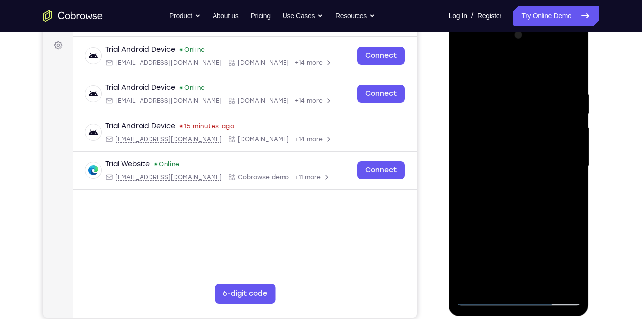
click at [563, 240] on div at bounding box center [518, 166] width 125 height 278
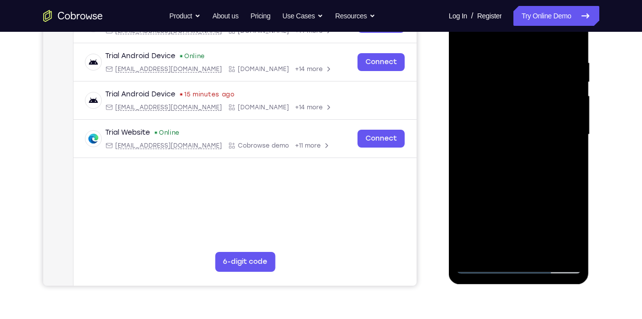
scroll to position [178, 0]
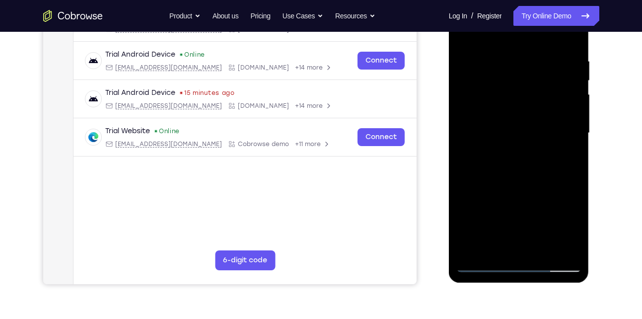
click at [480, 262] on div at bounding box center [518, 133] width 125 height 278
click at [483, 266] on div at bounding box center [518, 133] width 125 height 278
drag, startPoint x: 492, startPoint y: 249, endPoint x: 506, endPoint y: 182, distance: 68.0
drag, startPoint x: 58, startPoint y: 196, endPoint x: 591, endPoint y: 214, distance: 533.3
click at [591, 214] on div at bounding box center [519, 131] width 159 height 305
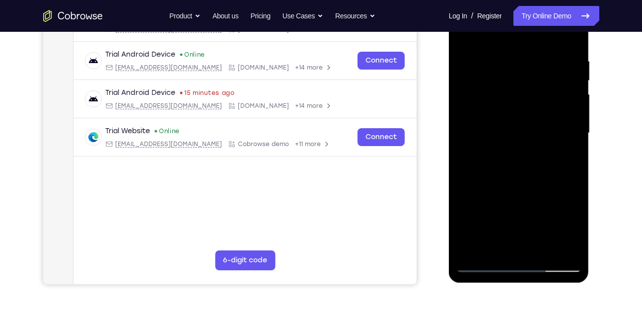
drag, startPoint x: 546, startPoint y: 238, endPoint x: 554, endPoint y: 152, distance: 86.7
click at [554, 152] on div at bounding box center [518, 133] width 125 height 278
drag, startPoint x: 527, startPoint y: 224, endPoint x: 530, endPoint y: 196, distance: 28.4
click at [530, 196] on div at bounding box center [518, 133] width 125 height 278
drag, startPoint x: 518, startPoint y: 226, endPoint x: 530, endPoint y: 153, distance: 74.6
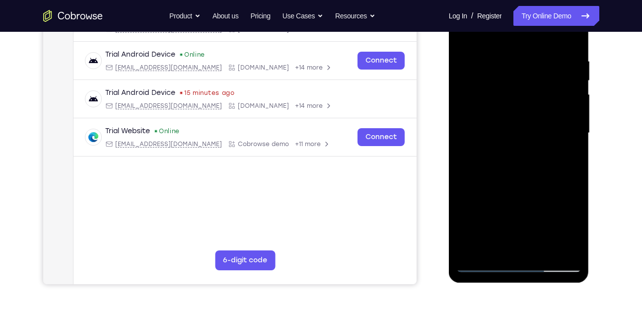
click at [530, 153] on div at bounding box center [518, 133] width 125 height 278
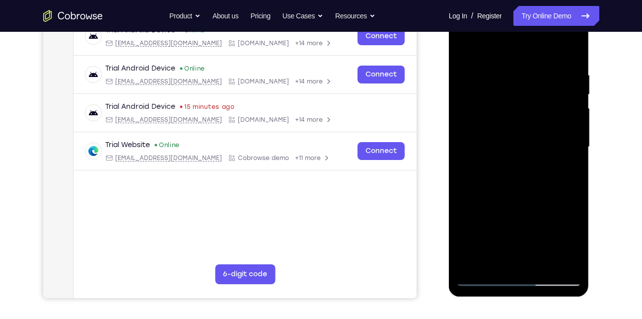
scroll to position [161, 0]
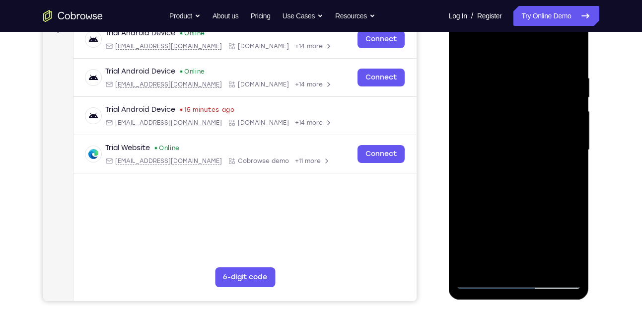
drag, startPoint x: 516, startPoint y: 223, endPoint x: 525, endPoint y: 160, distance: 63.6
click at [525, 160] on div at bounding box center [518, 150] width 125 height 278
drag, startPoint x: 519, startPoint y: 239, endPoint x: 533, endPoint y: 114, distance: 125.8
click at [533, 114] on div at bounding box center [518, 150] width 125 height 278
drag, startPoint x: 518, startPoint y: 185, endPoint x: 536, endPoint y: 92, distance: 94.5
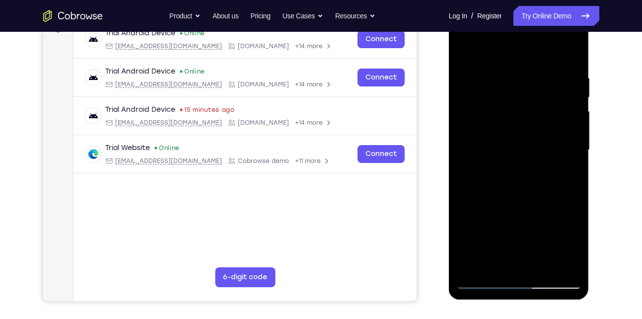
click at [536, 92] on div at bounding box center [518, 150] width 125 height 278
drag, startPoint x: 517, startPoint y: 186, endPoint x: 530, endPoint y: 121, distance: 66.9
click at [530, 121] on div at bounding box center [518, 150] width 125 height 278
click at [512, 191] on div at bounding box center [518, 150] width 125 height 278
click at [519, 147] on div at bounding box center [518, 150] width 125 height 278
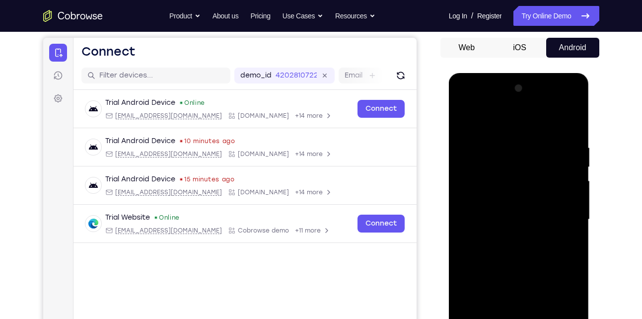
scroll to position [91, 0]
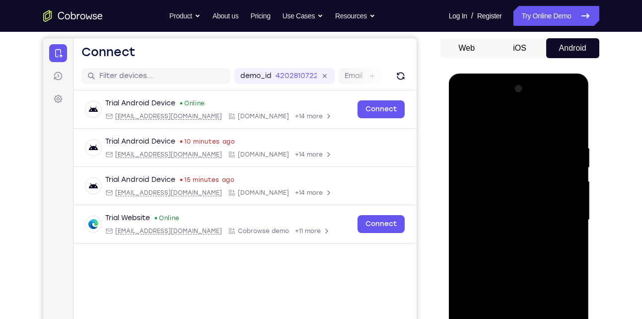
click at [560, 238] on div at bounding box center [518, 220] width 125 height 278
click at [482, 233] on div at bounding box center [518, 220] width 125 height 278
click at [486, 248] on div at bounding box center [518, 220] width 125 height 278
click at [480, 220] on div at bounding box center [518, 220] width 125 height 278
click at [547, 229] on div at bounding box center [518, 220] width 125 height 278
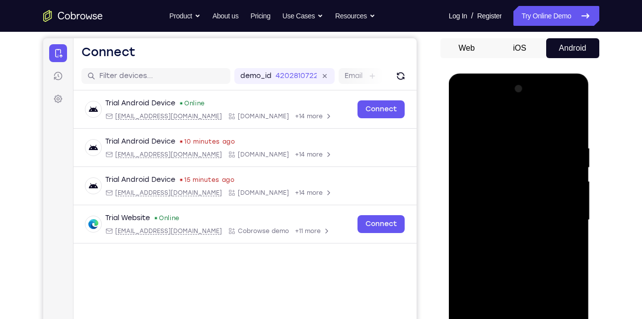
click at [575, 245] on div at bounding box center [518, 220] width 125 height 278
click at [512, 202] on div at bounding box center [518, 220] width 125 height 278
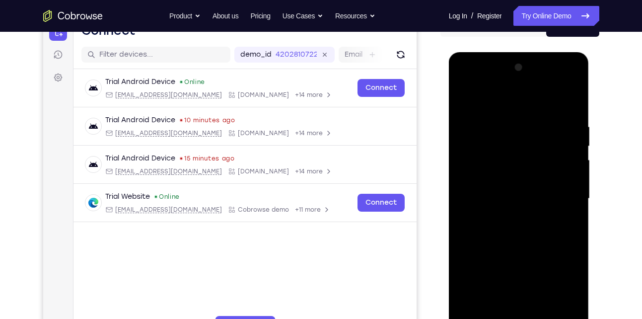
click at [512, 202] on div at bounding box center [518, 199] width 125 height 278
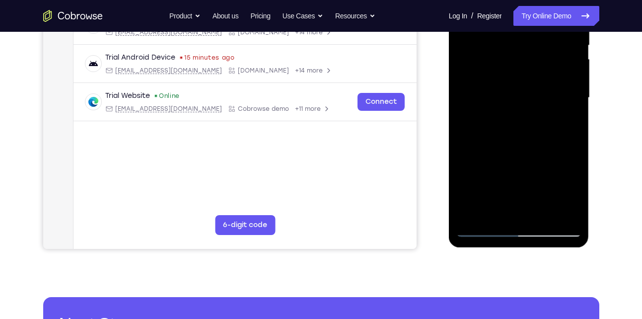
scroll to position [213, 0]
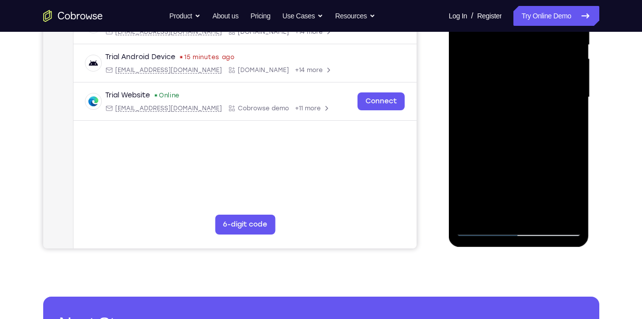
click at [477, 177] on div at bounding box center [518, 97] width 125 height 278
click at [482, 216] on div at bounding box center [518, 97] width 125 height 278
click at [502, 206] on div at bounding box center [518, 97] width 125 height 278
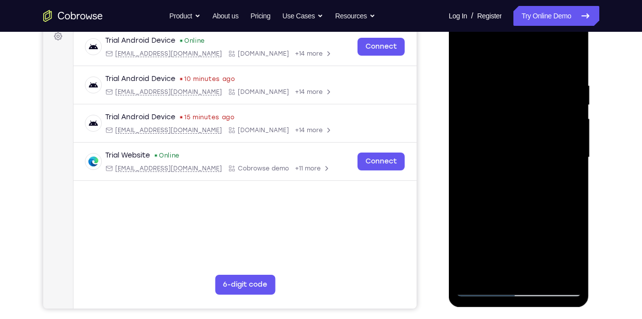
scroll to position [151, 0]
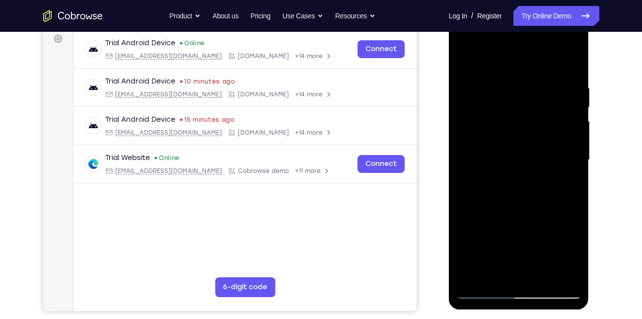
click at [503, 221] on div at bounding box center [518, 160] width 125 height 278
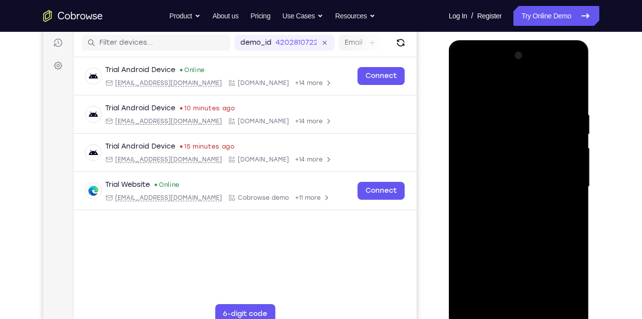
scroll to position [124, 0]
drag, startPoint x: 539, startPoint y: 194, endPoint x: 541, endPoint y: 178, distance: 15.6
click at [541, 178] on div at bounding box center [518, 187] width 125 height 278
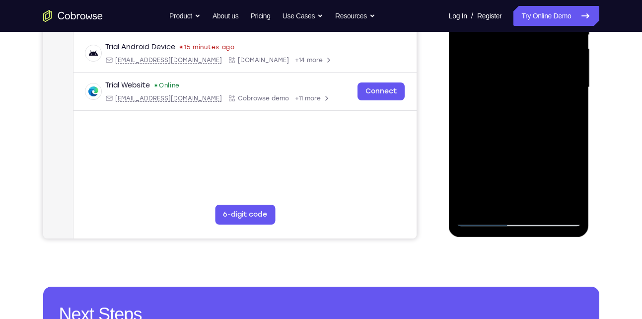
scroll to position [173, 0]
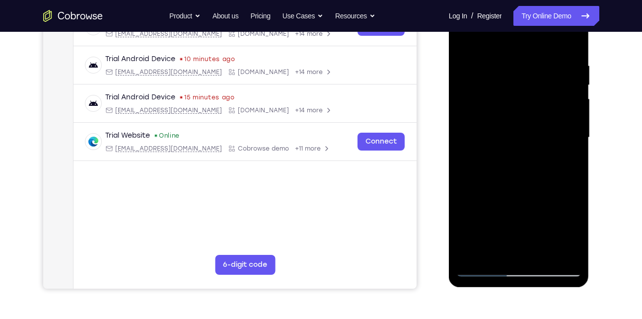
click at [515, 212] on div at bounding box center [518, 138] width 125 height 278
click at [516, 253] on div at bounding box center [518, 138] width 125 height 278
click at [516, 255] on div at bounding box center [518, 138] width 125 height 278
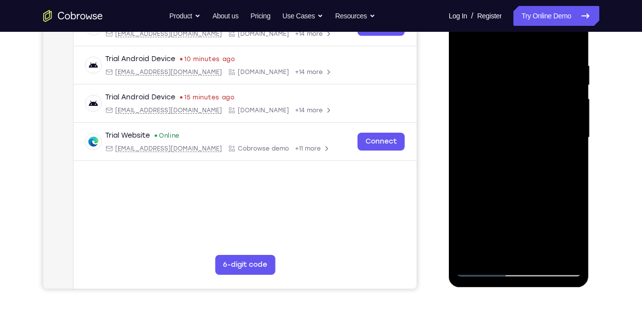
click at [516, 255] on div at bounding box center [518, 138] width 125 height 278
click at [528, 265] on div at bounding box center [518, 138] width 125 height 278
click at [533, 259] on div at bounding box center [518, 138] width 125 height 278
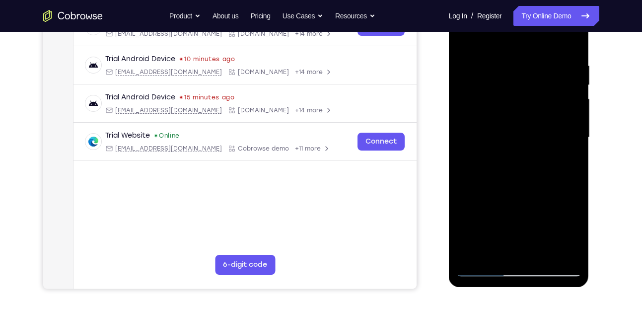
click at [533, 259] on div at bounding box center [518, 138] width 125 height 278
click at [537, 262] on div at bounding box center [518, 138] width 125 height 278
click at [545, 251] on div at bounding box center [518, 138] width 125 height 278
click at [551, 257] on div at bounding box center [518, 138] width 125 height 278
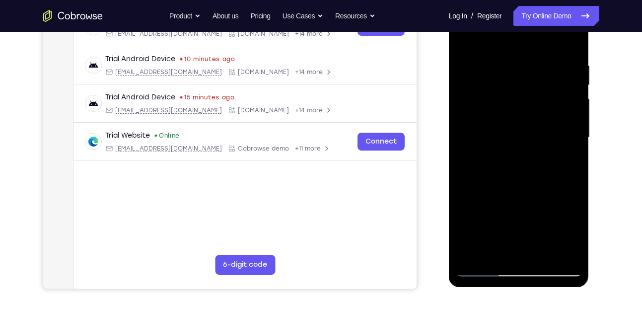
click at [551, 257] on div at bounding box center [518, 138] width 125 height 278
click at [495, 256] on div at bounding box center [518, 138] width 125 height 278
click at [488, 224] on div at bounding box center [518, 138] width 125 height 278
click at [510, 158] on div at bounding box center [518, 138] width 125 height 278
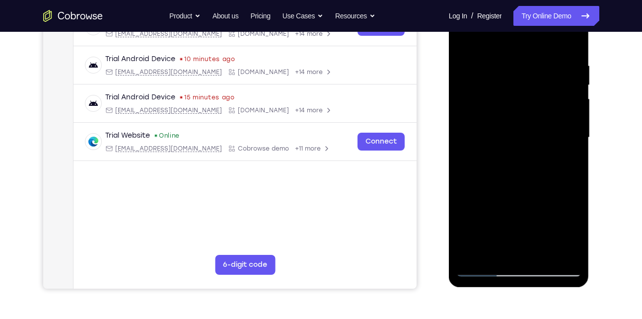
click at [488, 258] on div at bounding box center [518, 138] width 125 height 278
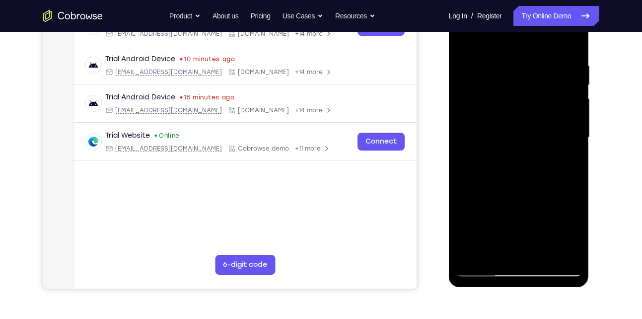
click at [488, 260] on div at bounding box center [518, 138] width 125 height 278
click at [499, 178] on div at bounding box center [518, 138] width 125 height 278
click at [511, 189] on div at bounding box center [518, 138] width 125 height 278
click at [518, 226] on div at bounding box center [518, 138] width 125 height 278
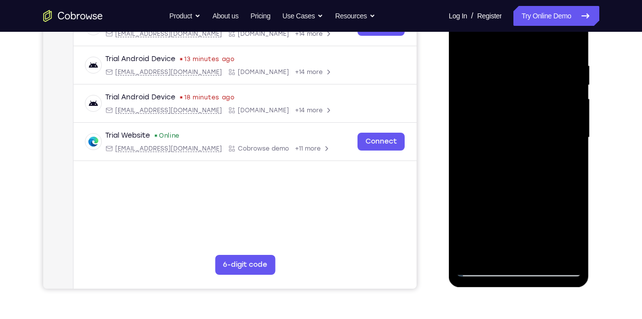
click at [543, 262] on div at bounding box center [518, 138] width 125 height 278
click at [535, 262] on div at bounding box center [518, 138] width 125 height 278
click at [524, 262] on div at bounding box center [518, 138] width 125 height 278
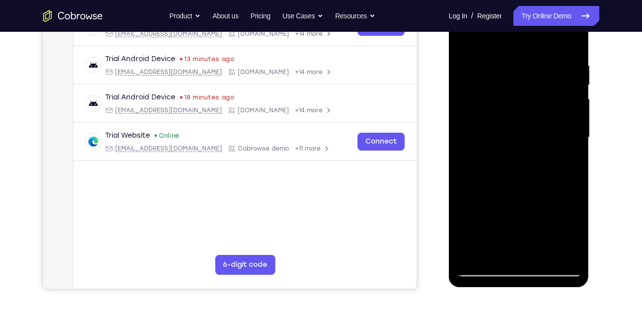
click at [524, 262] on div at bounding box center [518, 138] width 125 height 278
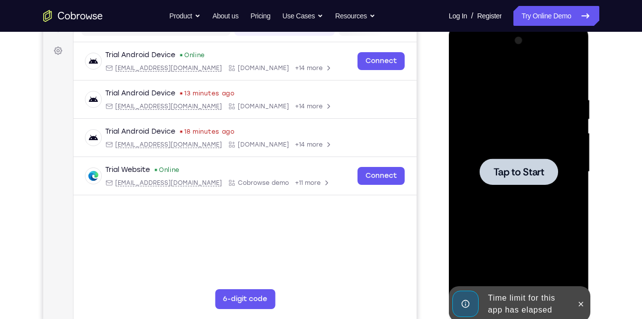
scroll to position [139, 0]
click at [503, 166] on span "Tap to Start" at bounding box center [518, 171] width 51 height 10
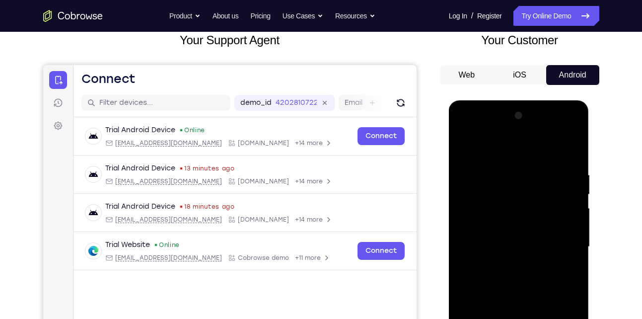
scroll to position [217, 0]
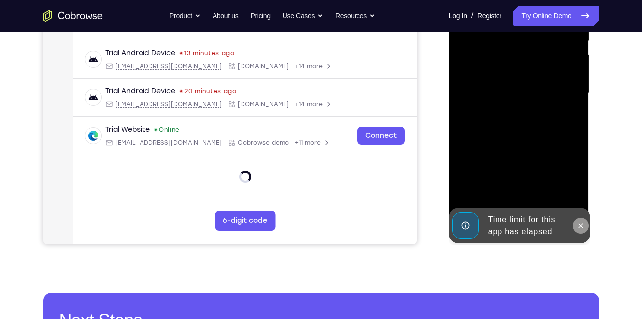
click at [583, 226] on icon at bounding box center [581, 225] width 8 height 8
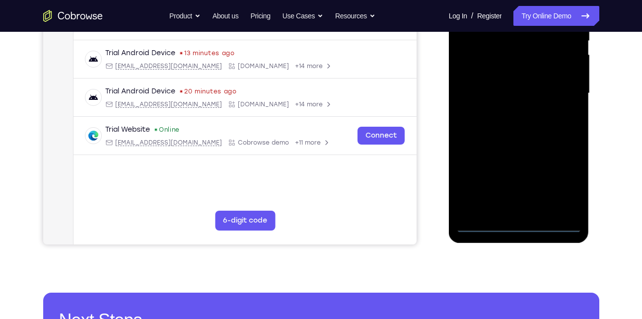
click at [519, 224] on div at bounding box center [518, 93] width 125 height 278
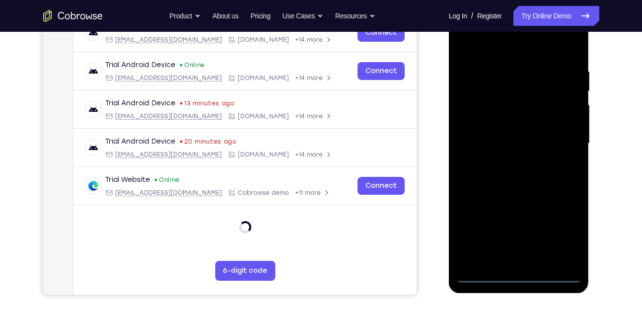
scroll to position [155, 0]
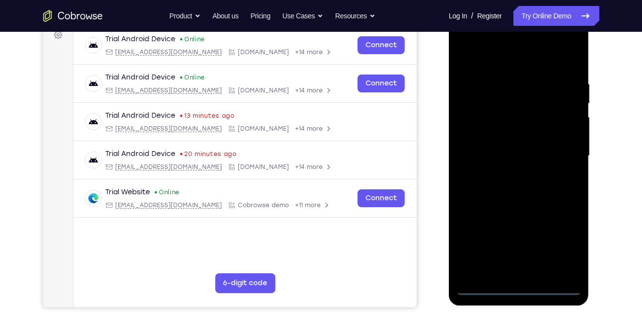
click at [564, 238] on div at bounding box center [518, 156] width 125 height 278
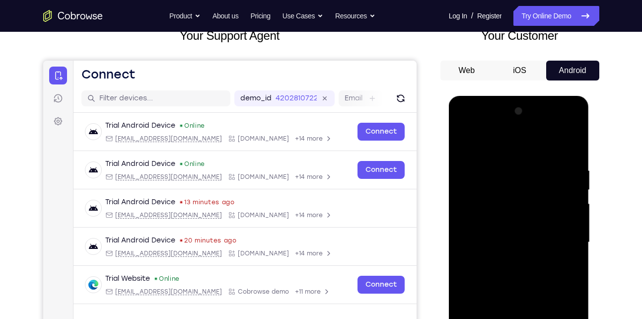
scroll to position [65, 0]
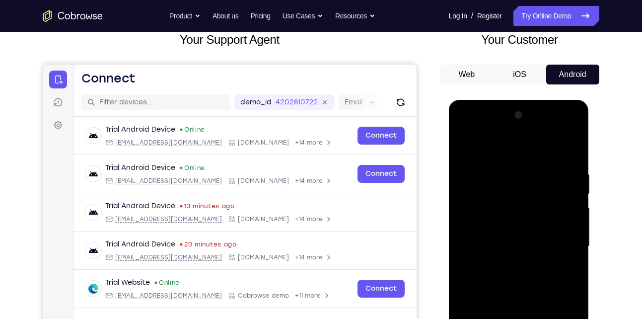
click at [509, 140] on div at bounding box center [518, 246] width 125 height 278
click at [524, 192] on div at bounding box center [518, 246] width 125 height 278
click at [509, 229] on div at bounding box center [518, 246] width 125 height 278
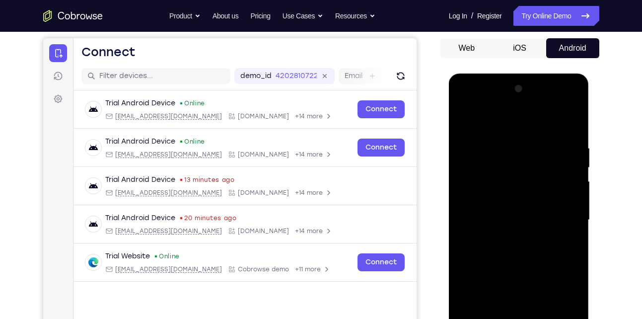
scroll to position [96, 0]
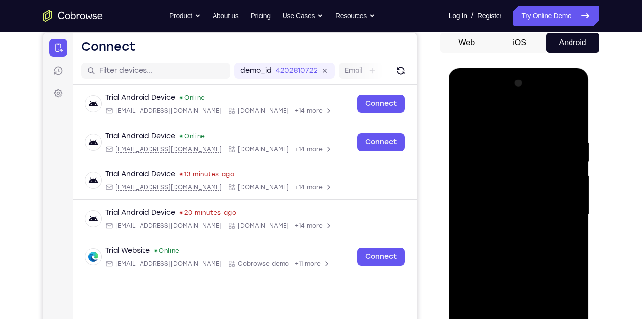
click at [468, 140] on div at bounding box center [518, 214] width 125 height 278
click at [566, 159] on div at bounding box center [518, 214] width 125 height 278
drag, startPoint x: 519, startPoint y: 236, endPoint x: 525, endPoint y: 187, distance: 49.9
click at [525, 187] on div at bounding box center [518, 214] width 125 height 278
drag, startPoint x: 519, startPoint y: 224, endPoint x: 526, endPoint y: 177, distance: 47.7
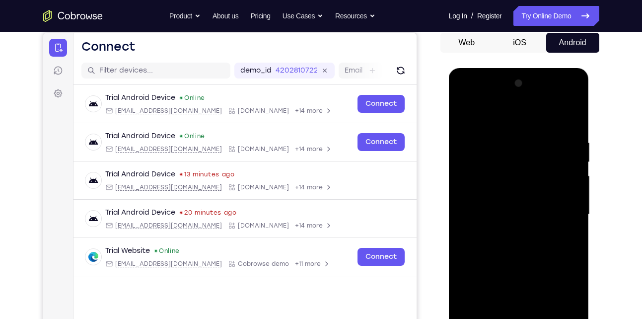
click at [526, 177] on div at bounding box center [518, 214] width 125 height 278
drag, startPoint x: 518, startPoint y: 226, endPoint x: 543, endPoint y: 139, distance: 90.5
click at [543, 139] on div at bounding box center [518, 214] width 125 height 278
drag, startPoint x: 518, startPoint y: 222, endPoint x: 534, endPoint y: 145, distance: 79.1
click at [534, 145] on div at bounding box center [518, 214] width 125 height 278
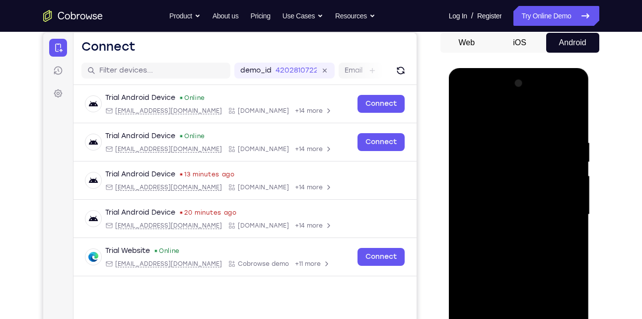
drag, startPoint x: 512, startPoint y: 220, endPoint x: 530, endPoint y: 161, distance: 61.8
click at [530, 161] on div at bounding box center [518, 214] width 125 height 278
drag, startPoint x: 512, startPoint y: 228, endPoint x: 529, endPoint y: 152, distance: 78.3
click at [529, 152] on div at bounding box center [518, 214] width 125 height 278
drag, startPoint x: 506, startPoint y: 229, endPoint x: 529, endPoint y: 156, distance: 76.6
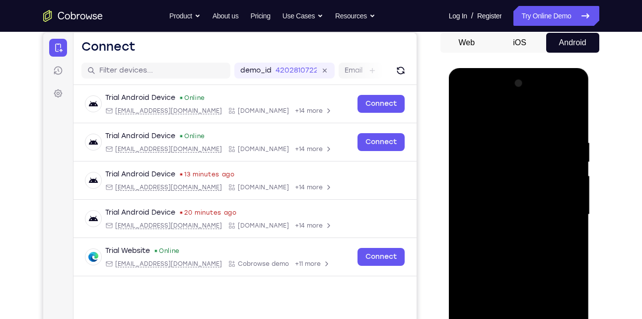
click at [529, 156] on div at bounding box center [518, 214] width 125 height 278
drag, startPoint x: 511, startPoint y: 210, endPoint x: 528, endPoint y: 155, distance: 57.6
drag, startPoint x: 528, startPoint y: 155, endPoint x: 449, endPoint y: 210, distance: 95.9
click at [449, 210] on div at bounding box center [519, 216] width 140 height 296
drag, startPoint x: 514, startPoint y: 238, endPoint x: 532, endPoint y: 167, distance: 73.3
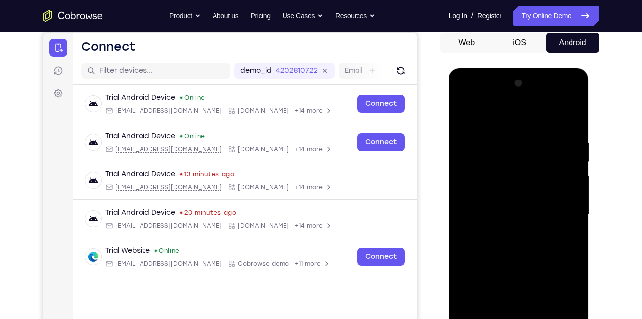
click at [532, 167] on div at bounding box center [518, 214] width 125 height 278
drag, startPoint x: 518, startPoint y: 216, endPoint x: 536, endPoint y: 134, distance: 84.0
click at [536, 134] on div at bounding box center [518, 214] width 125 height 278
drag, startPoint x: 523, startPoint y: 185, endPoint x: 541, endPoint y: 122, distance: 65.5
click at [541, 122] on div at bounding box center [518, 214] width 125 height 278
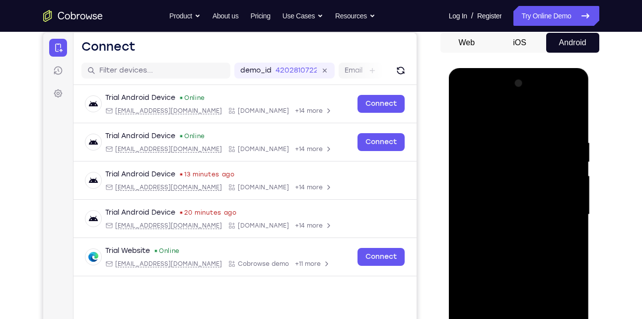
drag, startPoint x: 522, startPoint y: 197, endPoint x: 536, endPoint y: 151, distance: 47.9
click at [536, 151] on div at bounding box center [518, 214] width 125 height 278
drag, startPoint x: 516, startPoint y: 214, endPoint x: 530, endPoint y: 152, distance: 63.7
click at [530, 152] on div at bounding box center [518, 214] width 125 height 278
drag, startPoint x: 504, startPoint y: 228, endPoint x: 526, endPoint y: 160, distance: 71.4
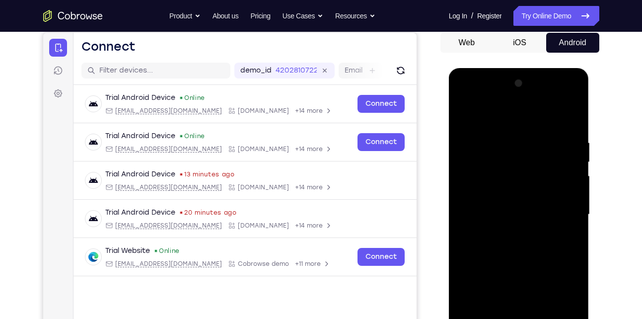
click at [526, 160] on div at bounding box center [518, 214] width 125 height 278
drag, startPoint x: 508, startPoint y: 234, endPoint x: 524, endPoint y: 175, distance: 61.0
click at [524, 175] on div at bounding box center [518, 214] width 125 height 278
click at [508, 222] on div at bounding box center [518, 214] width 125 height 278
click at [516, 208] on div at bounding box center [518, 214] width 125 height 278
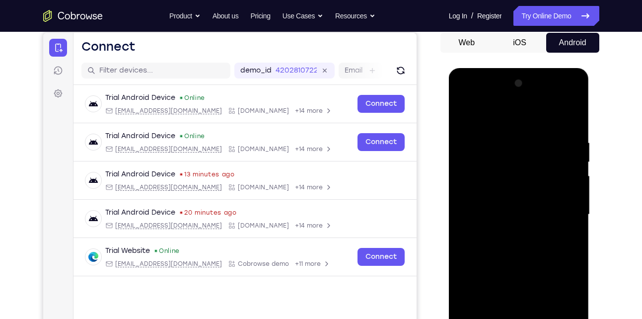
click at [518, 234] on div at bounding box center [518, 214] width 125 height 278
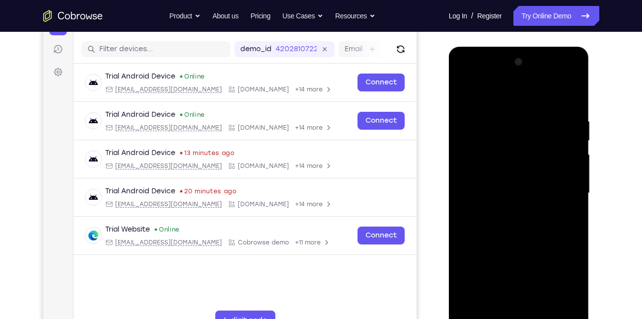
scroll to position [118, 0]
click at [504, 226] on div at bounding box center [518, 193] width 125 height 278
click at [467, 235] on div at bounding box center [518, 193] width 125 height 278
click at [476, 223] on div at bounding box center [518, 193] width 125 height 278
click at [469, 235] on div at bounding box center [518, 193] width 125 height 278
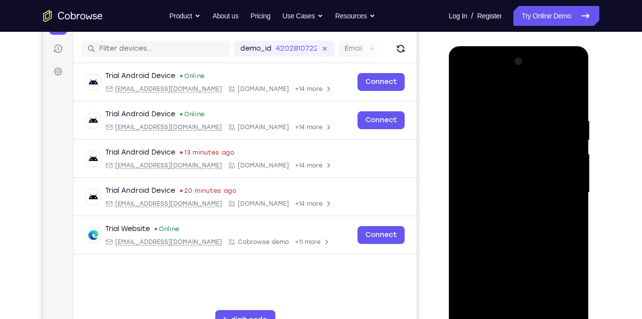
click at [471, 236] on div at bounding box center [518, 193] width 125 height 278
click at [471, 235] on div at bounding box center [518, 193] width 125 height 278
click at [481, 223] on div at bounding box center [518, 193] width 125 height 278
click at [472, 235] on div at bounding box center [518, 193] width 125 height 278
click at [479, 228] on div at bounding box center [518, 193] width 125 height 278
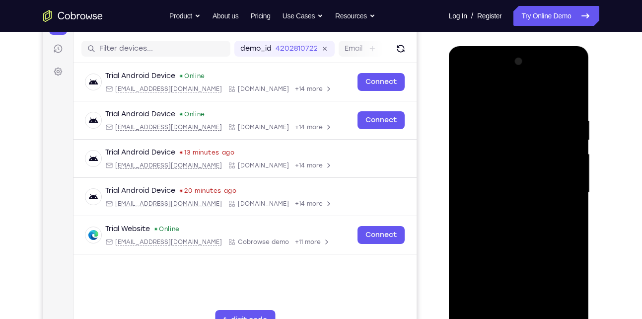
click at [473, 235] on div at bounding box center [518, 193] width 125 height 278
click at [475, 235] on div at bounding box center [518, 193] width 125 height 278
drag, startPoint x: 492, startPoint y: 223, endPoint x: 485, endPoint y: 235, distance: 13.4
click at [485, 235] on div at bounding box center [518, 193] width 125 height 278
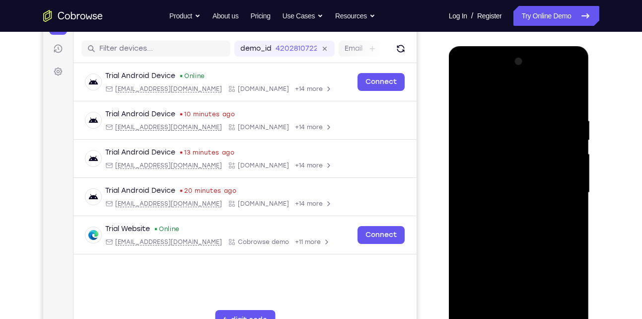
click at [490, 235] on div at bounding box center [518, 193] width 125 height 278
click at [509, 235] on div at bounding box center [518, 193] width 125 height 278
click at [521, 234] on div at bounding box center [518, 193] width 125 height 278
click at [530, 236] on div at bounding box center [518, 193] width 125 height 278
click at [542, 235] on div at bounding box center [518, 193] width 125 height 278
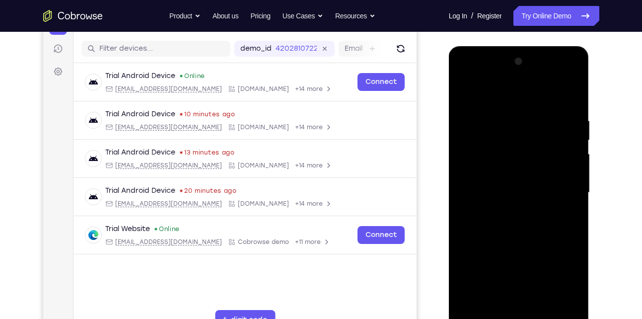
click at [557, 234] on div at bounding box center [518, 193] width 125 height 278
click at [568, 235] on div at bounding box center [518, 193] width 125 height 278
click at [570, 234] on div at bounding box center [518, 193] width 125 height 278
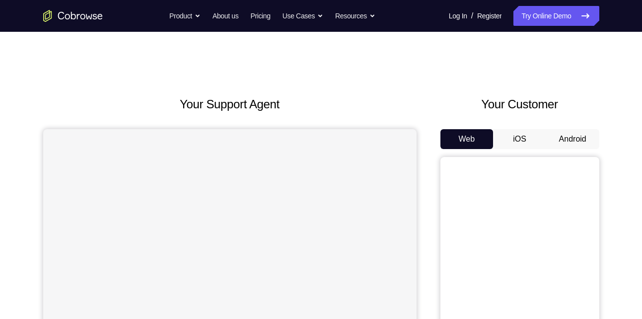
click at [553, 137] on button "Android" at bounding box center [572, 139] width 53 height 20
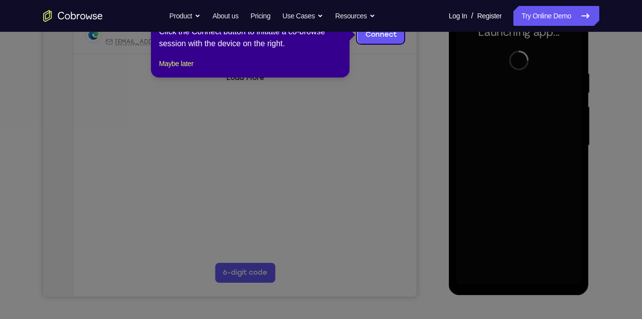
scroll to position [163, 0]
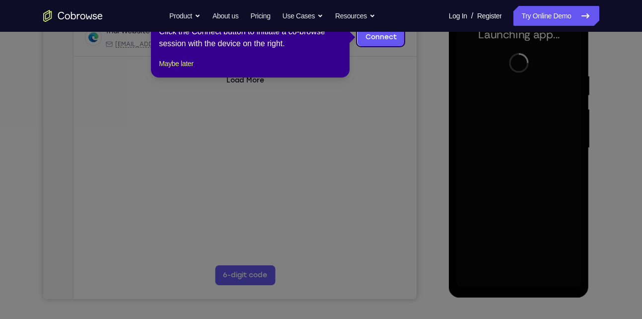
click at [170, 66] on div "1 of 8 × Click the Connect button to initiate a co-browse session with the devi…" at bounding box center [250, 38] width 198 height 77
click at [174, 69] on button "Maybe later" at bounding box center [176, 64] width 34 height 12
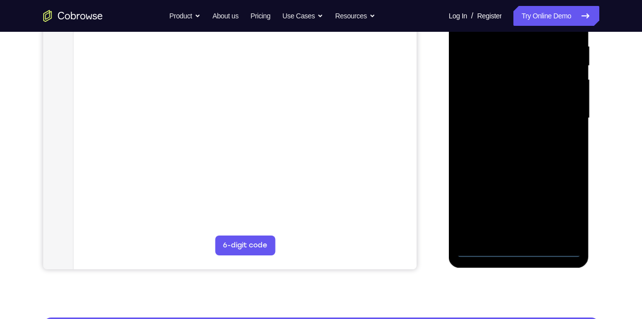
scroll to position [193, 0]
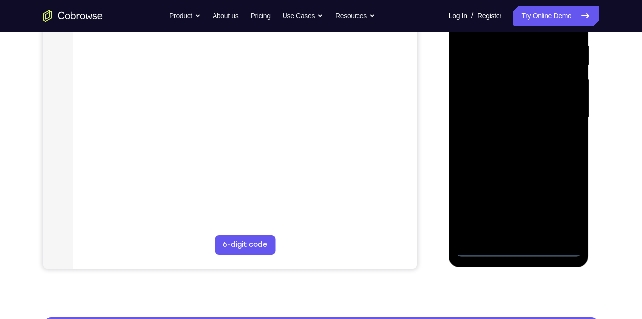
click at [516, 250] on div at bounding box center [518, 118] width 125 height 278
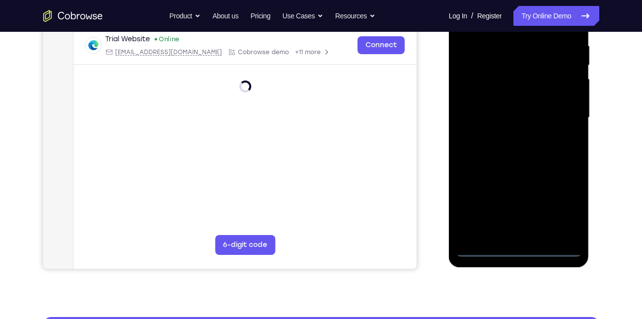
click at [565, 217] on div at bounding box center [518, 118] width 125 height 278
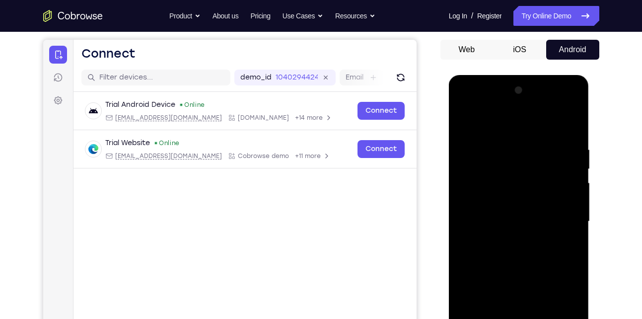
scroll to position [89, 0]
click at [568, 107] on div at bounding box center [518, 222] width 125 height 278
click at [509, 125] on div at bounding box center [518, 222] width 125 height 278
click at [504, 104] on div at bounding box center [518, 222] width 125 height 278
drag, startPoint x: 499, startPoint y: 256, endPoint x: 510, endPoint y: 153, distance: 103.8
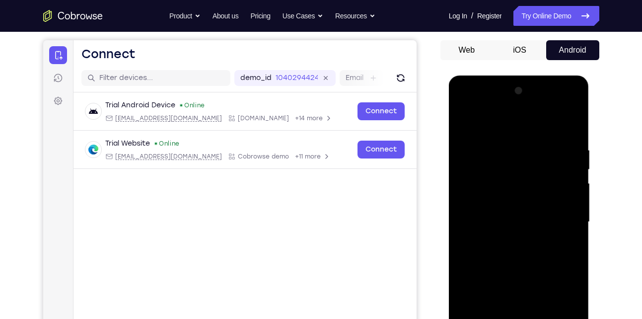
click at [510, 153] on div at bounding box center [518, 222] width 125 height 278
drag, startPoint x: 513, startPoint y: 278, endPoint x: 541, endPoint y: 163, distance: 118.2
click at [541, 163] on div at bounding box center [518, 222] width 125 height 278
drag, startPoint x: 514, startPoint y: 285, endPoint x: 513, endPoint y: 344, distance: 59.1
click at [513, 318] on div at bounding box center [518, 222] width 125 height 278
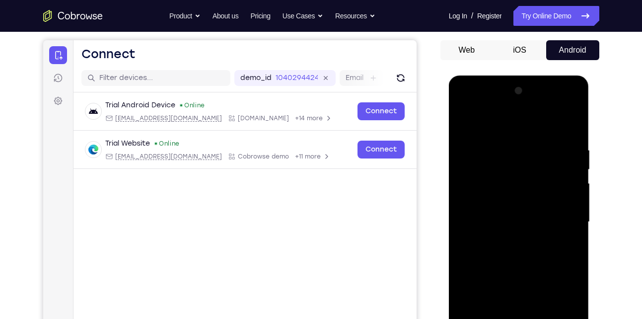
drag, startPoint x: 508, startPoint y: 231, endPoint x: 491, endPoint y: 343, distance: 113.4
click at [491, 318] on div at bounding box center [518, 222] width 125 height 278
click at [491, 173] on div at bounding box center [518, 222] width 125 height 278
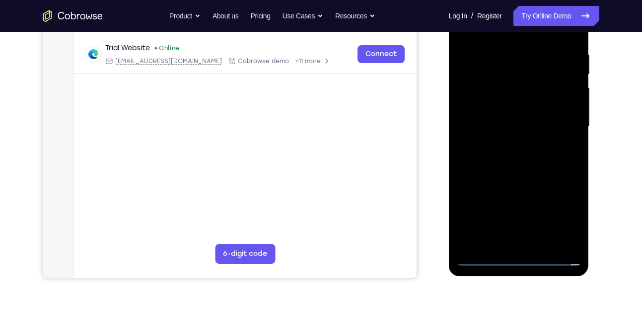
scroll to position [186, 0]
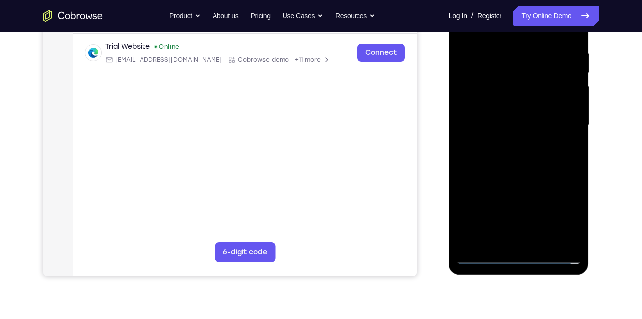
drag, startPoint x: 514, startPoint y: 189, endPoint x: 520, endPoint y: 160, distance: 29.4
click at [520, 160] on div at bounding box center [518, 125] width 125 height 278
drag, startPoint x: 518, startPoint y: 155, endPoint x: 525, endPoint y: 117, distance: 39.2
click at [525, 117] on div at bounding box center [518, 125] width 125 height 278
drag, startPoint x: 523, startPoint y: 186, endPoint x: 531, endPoint y: 133, distance: 53.2
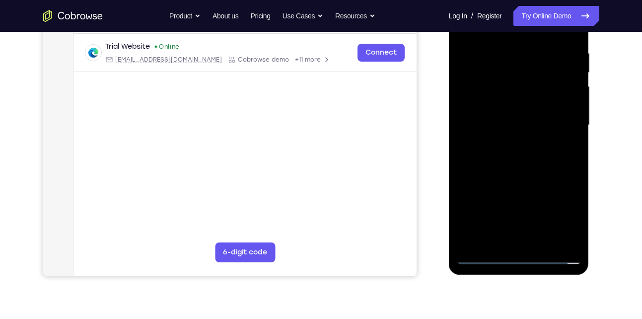
click at [531, 133] on div at bounding box center [518, 125] width 125 height 278
click at [528, 156] on div at bounding box center [518, 125] width 125 height 278
drag, startPoint x: 521, startPoint y: 126, endPoint x: 518, endPoint y: 136, distance: 11.2
click at [518, 136] on div at bounding box center [518, 125] width 125 height 278
click at [520, 146] on div at bounding box center [518, 125] width 125 height 278
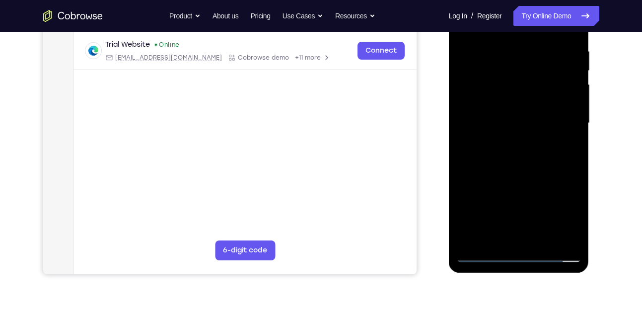
scroll to position [188, 0]
click at [464, 165] on div at bounding box center [518, 123] width 125 height 278
click at [465, 165] on div at bounding box center [518, 123] width 125 height 278
click at [467, 164] on div at bounding box center [518, 123] width 125 height 278
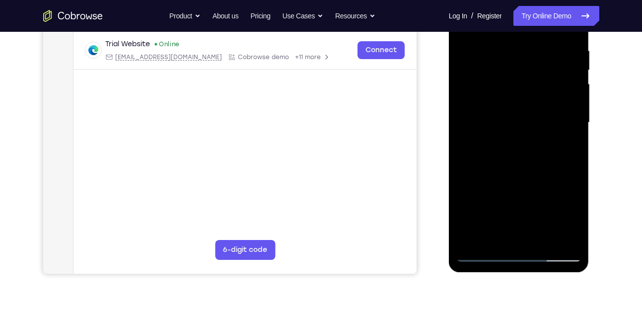
click at [481, 146] on div at bounding box center [518, 123] width 125 height 278
click at [477, 165] on div at bounding box center [518, 123] width 125 height 278
click at [480, 165] on div at bounding box center [518, 123] width 125 height 278
click at [482, 165] on div at bounding box center [518, 123] width 125 height 278
click at [485, 165] on div at bounding box center [518, 123] width 125 height 278
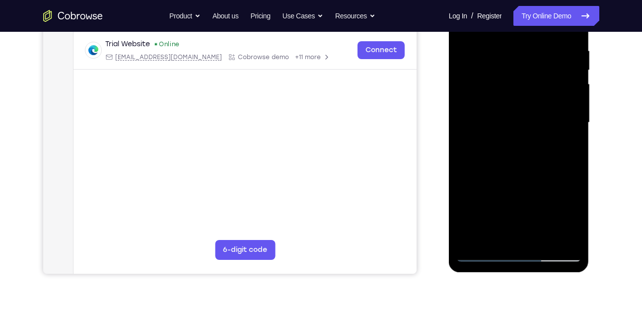
click at [499, 141] on div at bounding box center [518, 123] width 125 height 278
click at [495, 147] on div at bounding box center [518, 123] width 125 height 278
click at [493, 148] on div at bounding box center [518, 123] width 125 height 278
click at [493, 164] on div at bounding box center [518, 123] width 125 height 278
click at [500, 144] on div at bounding box center [518, 123] width 125 height 278
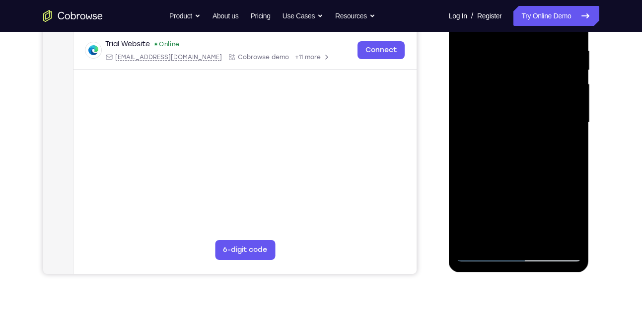
click at [502, 164] on div at bounding box center [518, 123] width 125 height 278
click at [506, 164] on div at bounding box center [518, 123] width 125 height 278
click at [509, 164] on div at bounding box center [518, 123] width 125 height 278
click at [512, 164] on div at bounding box center [518, 123] width 125 height 278
click at [515, 164] on div at bounding box center [518, 123] width 125 height 278
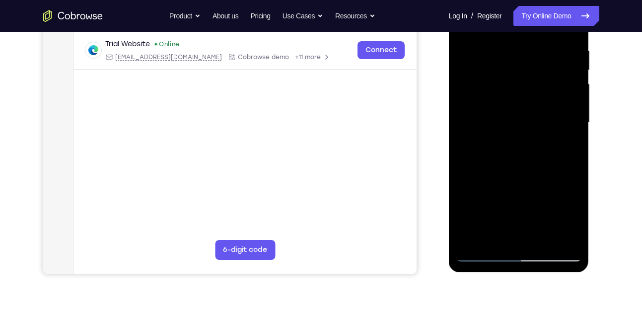
click at [517, 164] on div at bounding box center [518, 123] width 125 height 278
click at [517, 153] on div at bounding box center [518, 123] width 125 height 278
click at [524, 164] on div at bounding box center [518, 123] width 125 height 278
click at [526, 164] on div at bounding box center [518, 123] width 125 height 278
click at [528, 165] on div at bounding box center [518, 123] width 125 height 278
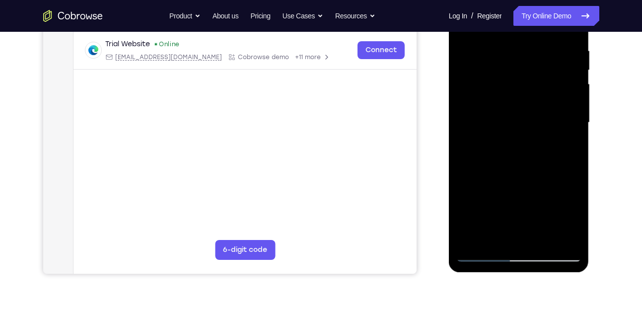
click at [532, 165] on div at bounding box center [518, 123] width 125 height 278
click at [536, 165] on div at bounding box center [518, 123] width 125 height 278
click at [537, 165] on div at bounding box center [518, 123] width 125 height 278
click at [540, 165] on div at bounding box center [518, 123] width 125 height 278
click at [544, 165] on div at bounding box center [518, 123] width 125 height 278
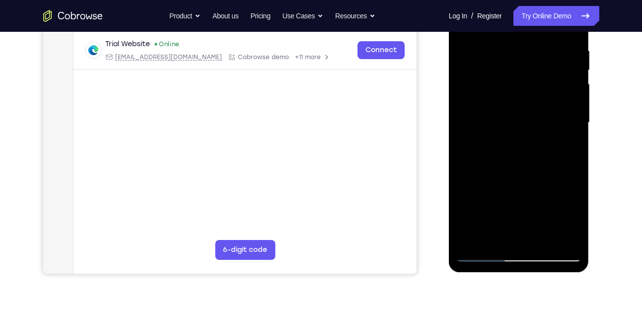
click at [549, 165] on div at bounding box center [518, 123] width 125 height 278
click at [553, 165] on div at bounding box center [518, 123] width 125 height 278
click at [559, 165] on div at bounding box center [518, 123] width 125 height 278
click at [564, 164] on div at bounding box center [518, 123] width 125 height 278
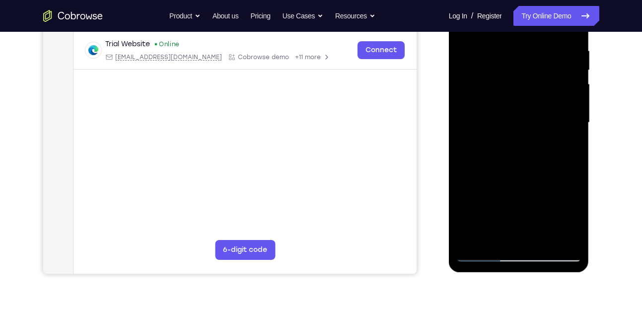
click at [571, 165] on div at bounding box center [518, 123] width 125 height 278
click at [559, 150] on div at bounding box center [518, 123] width 125 height 278
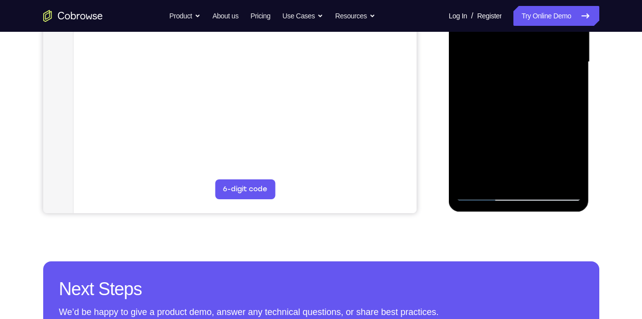
scroll to position [249, 0]
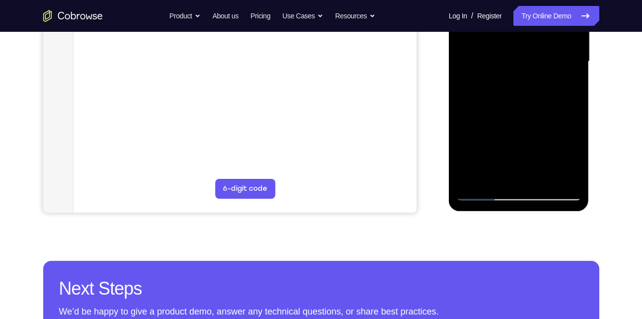
drag, startPoint x: 536, startPoint y: 149, endPoint x: 545, endPoint y: 97, distance: 52.9
click at [545, 97] on div at bounding box center [518, 62] width 125 height 278
drag, startPoint x: 528, startPoint y: 124, endPoint x: 537, endPoint y: 69, distance: 55.3
click at [537, 69] on div at bounding box center [518, 62] width 125 height 278
drag, startPoint x: 520, startPoint y: 122, endPoint x: 530, endPoint y: 80, distance: 43.6
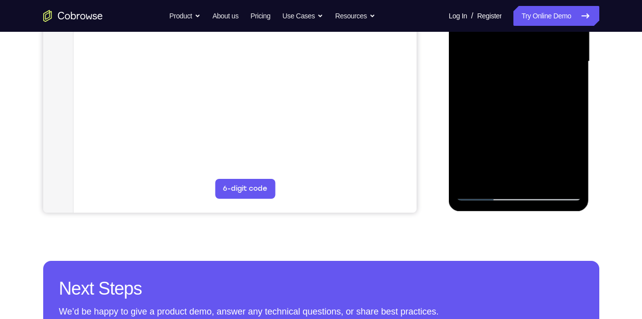
click at [530, 80] on div at bounding box center [518, 62] width 125 height 278
drag, startPoint x: 520, startPoint y: 127, endPoint x: 526, endPoint y: 92, distance: 34.8
click at [526, 92] on div at bounding box center [518, 62] width 125 height 278
drag, startPoint x: 519, startPoint y: 131, endPoint x: 530, endPoint y: 91, distance: 40.8
click at [530, 91] on div at bounding box center [518, 62] width 125 height 278
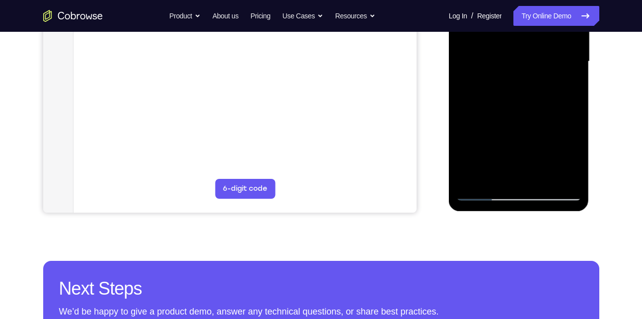
drag, startPoint x: 519, startPoint y: 133, endPoint x: 529, endPoint y: 90, distance: 44.9
click at [529, 90] on div at bounding box center [518, 62] width 125 height 278
drag, startPoint x: 519, startPoint y: 121, endPoint x: 534, endPoint y: 79, distance: 44.9
click at [534, 79] on div at bounding box center [518, 62] width 125 height 278
drag, startPoint x: 525, startPoint y: 119, endPoint x: 533, endPoint y: 89, distance: 30.9
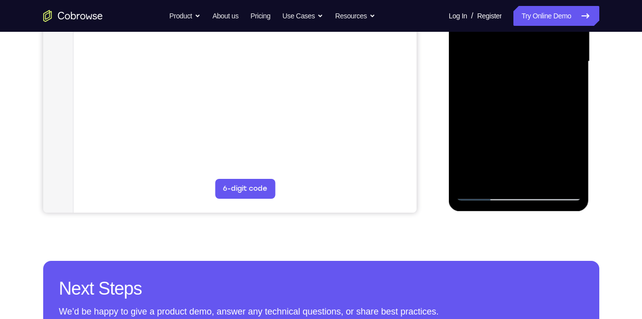
click at [533, 89] on div at bounding box center [518, 62] width 125 height 278
drag, startPoint x: 526, startPoint y: 116, endPoint x: 532, endPoint y: 91, distance: 25.6
click at [532, 91] on div at bounding box center [518, 62] width 125 height 278
drag, startPoint x: 525, startPoint y: 120, endPoint x: 538, endPoint y: 83, distance: 38.9
click at [538, 83] on div at bounding box center [518, 62] width 125 height 278
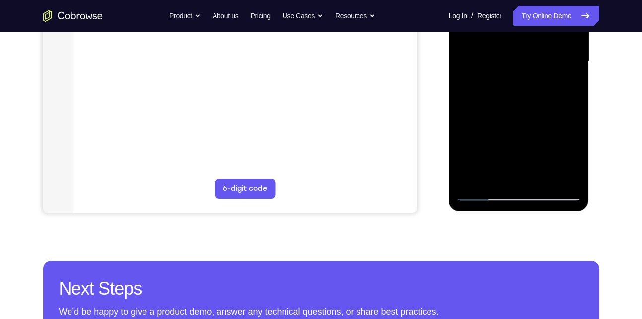
drag, startPoint x: 524, startPoint y: 127, endPoint x: 529, endPoint y: 100, distance: 27.3
click at [529, 100] on div at bounding box center [518, 62] width 125 height 278
drag, startPoint x: 523, startPoint y: 121, endPoint x: 527, endPoint y: 99, distance: 22.7
drag, startPoint x: 527, startPoint y: 99, endPoint x: 451, endPoint y: 122, distance: 79.8
click at [451, 122] on div at bounding box center [519, 63] width 140 height 296
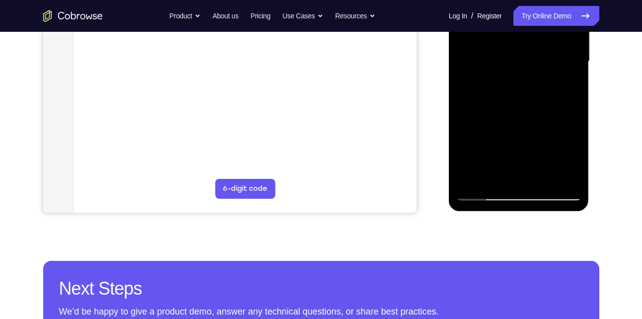
drag, startPoint x: 497, startPoint y: 132, endPoint x: 506, endPoint y: 83, distance: 49.9
click at [506, 83] on div at bounding box center [518, 62] width 125 height 278
drag, startPoint x: 508, startPoint y: 121, endPoint x: 519, endPoint y: 82, distance: 40.6
click at [519, 82] on div at bounding box center [518, 62] width 125 height 278
drag, startPoint x: 515, startPoint y: 115, endPoint x: 524, endPoint y: 86, distance: 30.1
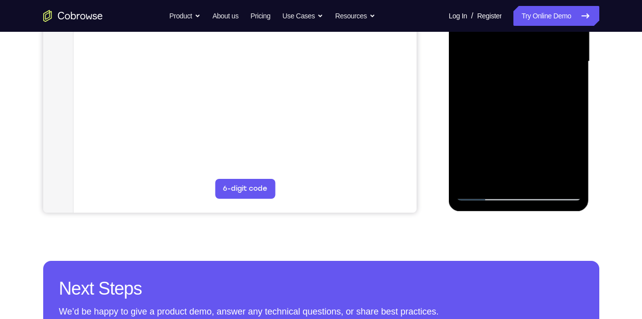
click at [524, 86] on div at bounding box center [518, 62] width 125 height 278
drag, startPoint x: 524, startPoint y: 86, endPoint x: 508, endPoint y: 90, distance: 15.8
click at [508, 90] on div at bounding box center [518, 62] width 125 height 278
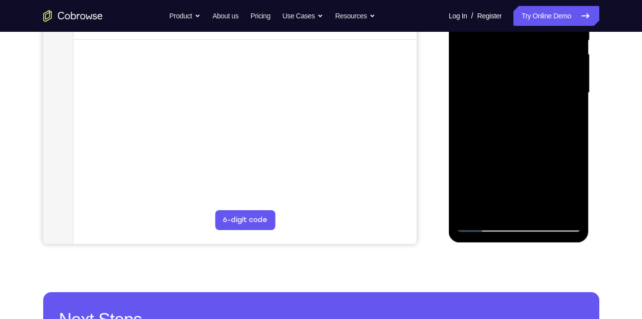
scroll to position [217, 0]
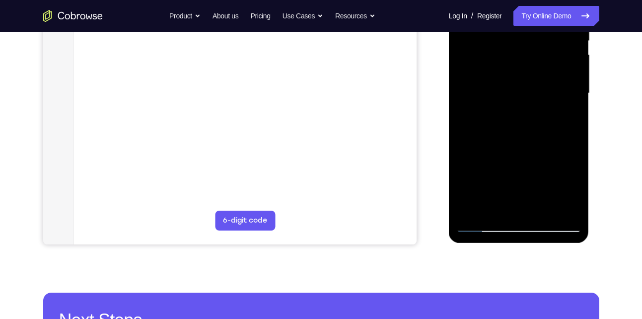
click at [519, 109] on div at bounding box center [518, 93] width 125 height 278
click at [475, 127] on div at bounding box center [518, 93] width 125 height 278
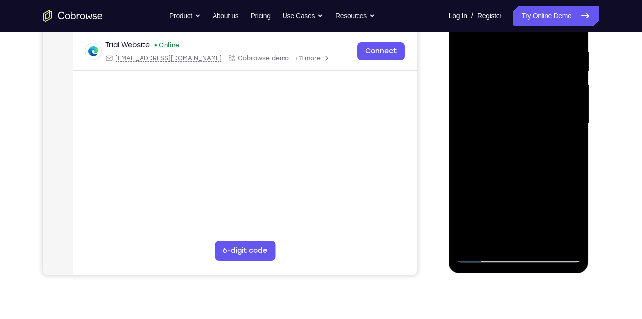
scroll to position [186, 0]
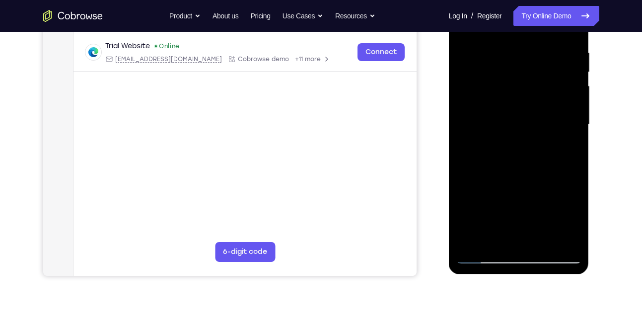
click at [480, 157] on div at bounding box center [518, 125] width 125 height 278
click at [483, 158] on div at bounding box center [518, 125] width 125 height 278
click at [488, 158] on div at bounding box center [518, 125] width 125 height 278
click at [491, 158] on div at bounding box center [518, 125] width 125 height 278
click at [495, 159] on div at bounding box center [518, 125] width 125 height 278
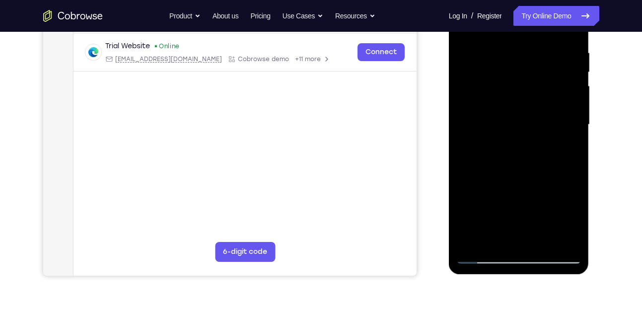
click at [502, 159] on div at bounding box center [518, 125] width 125 height 278
click at [514, 158] on div at bounding box center [518, 125] width 125 height 278
click at [515, 159] on div at bounding box center [518, 125] width 125 height 278
click at [523, 159] on div at bounding box center [518, 125] width 125 height 278
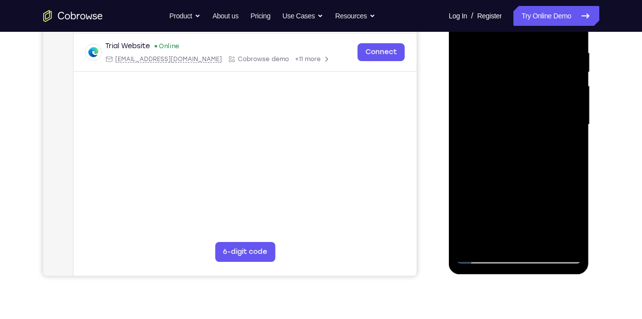
click at [532, 158] on div at bounding box center [518, 125] width 125 height 278
click at [541, 157] on div at bounding box center [518, 125] width 125 height 278
click at [546, 158] on div at bounding box center [518, 125] width 125 height 278
click at [557, 158] on div at bounding box center [518, 125] width 125 height 278
click at [563, 158] on div at bounding box center [518, 125] width 125 height 278
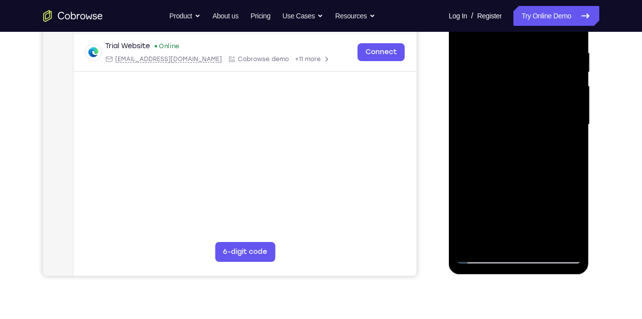
click at [566, 158] on div at bounding box center [518, 125] width 125 height 278
click at [568, 158] on div at bounding box center [518, 125] width 125 height 278
click at [569, 158] on div at bounding box center [518, 125] width 125 height 278
click at [571, 158] on div at bounding box center [518, 125] width 125 height 278
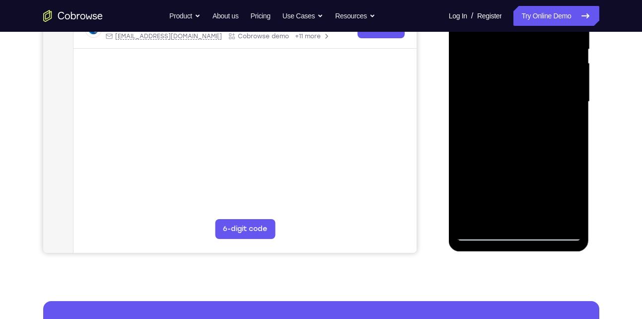
scroll to position [208, 0]
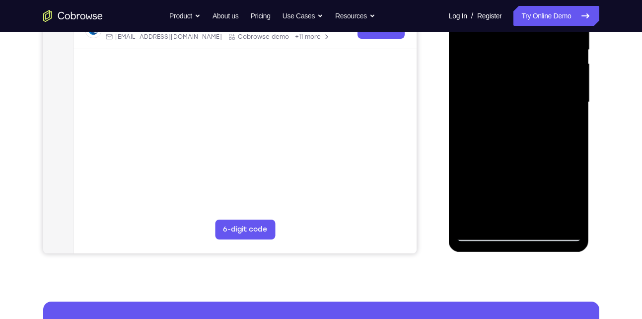
click at [546, 130] on div at bounding box center [518, 102] width 125 height 278
click at [575, 136] on div at bounding box center [518, 102] width 125 height 278
click at [571, 136] on div at bounding box center [518, 102] width 125 height 278
